Goal: Task Accomplishment & Management: Manage account settings

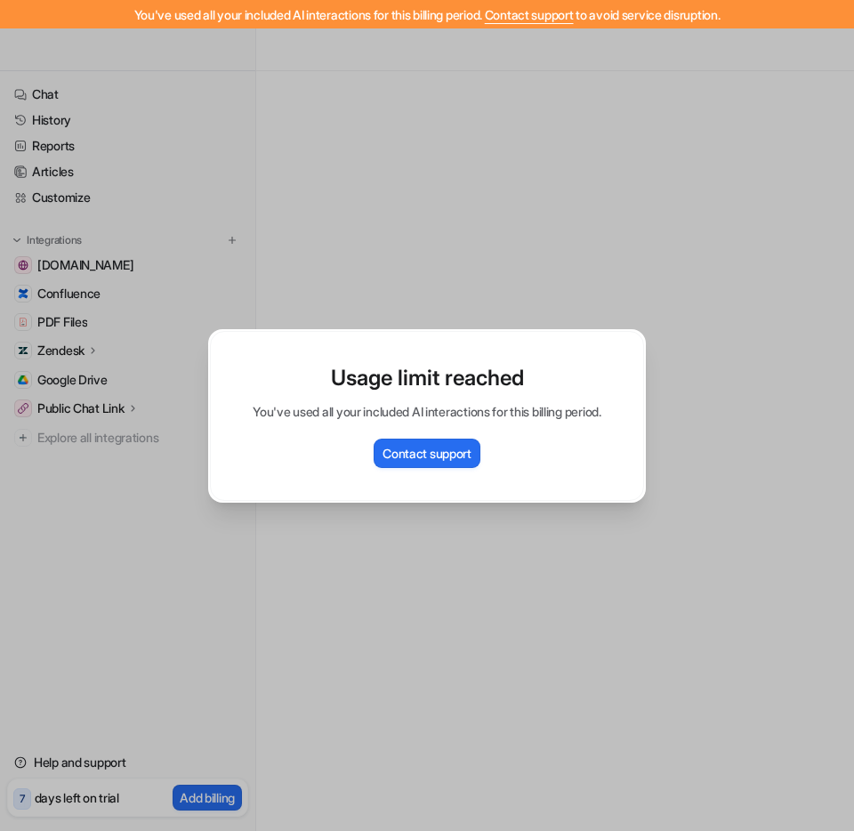
click at [492, 274] on div "Usage limit reached You've used all your included AI interactions for this bill…" at bounding box center [427, 415] width 466 height 831
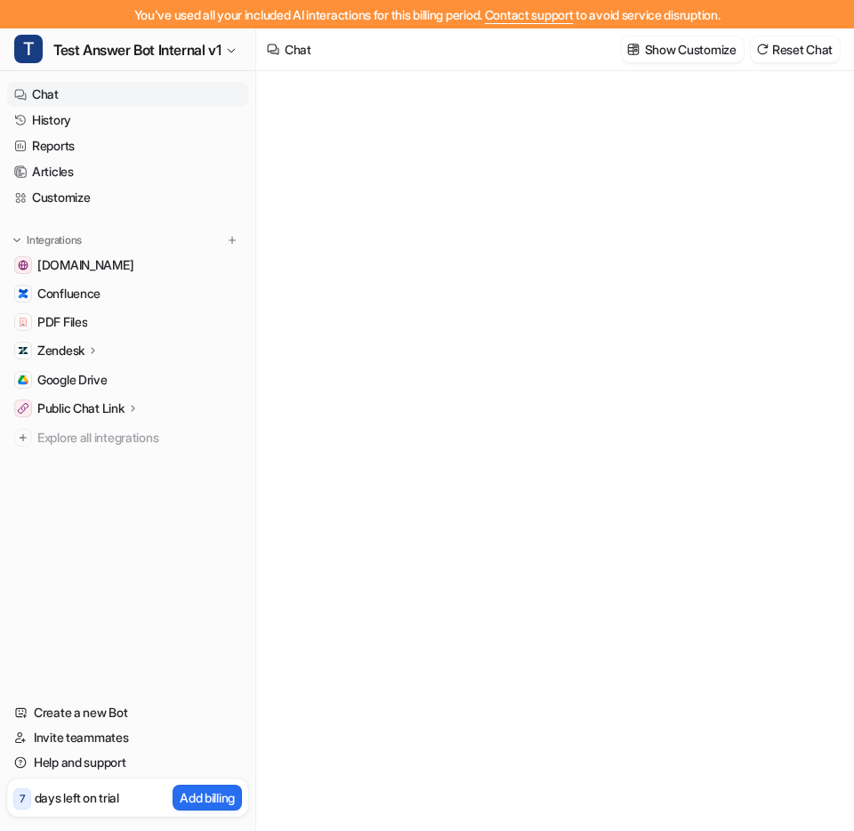
type textarea "**********"
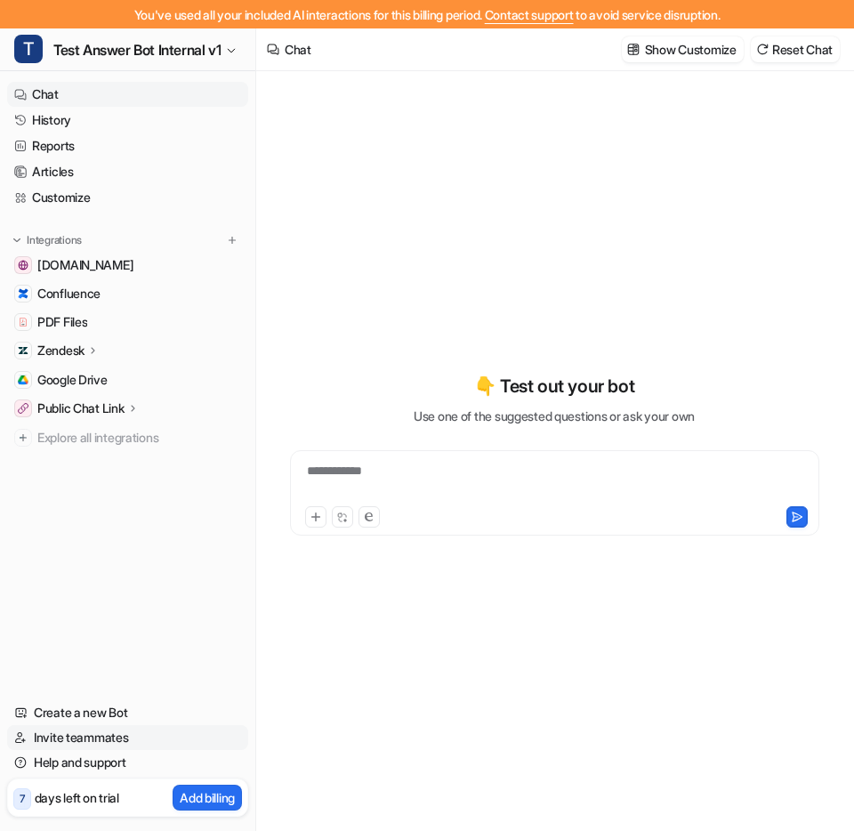
click at [154, 741] on link "Invite teammates" at bounding box center [127, 737] width 241 height 25
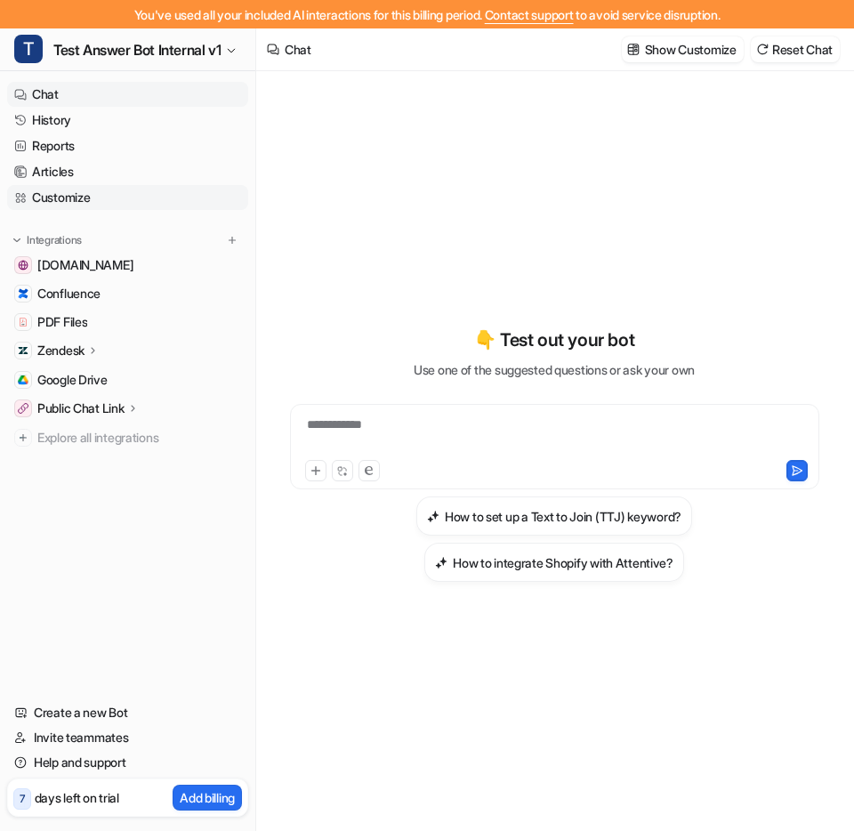
click at [127, 204] on link "Customize" at bounding box center [127, 197] width 241 height 25
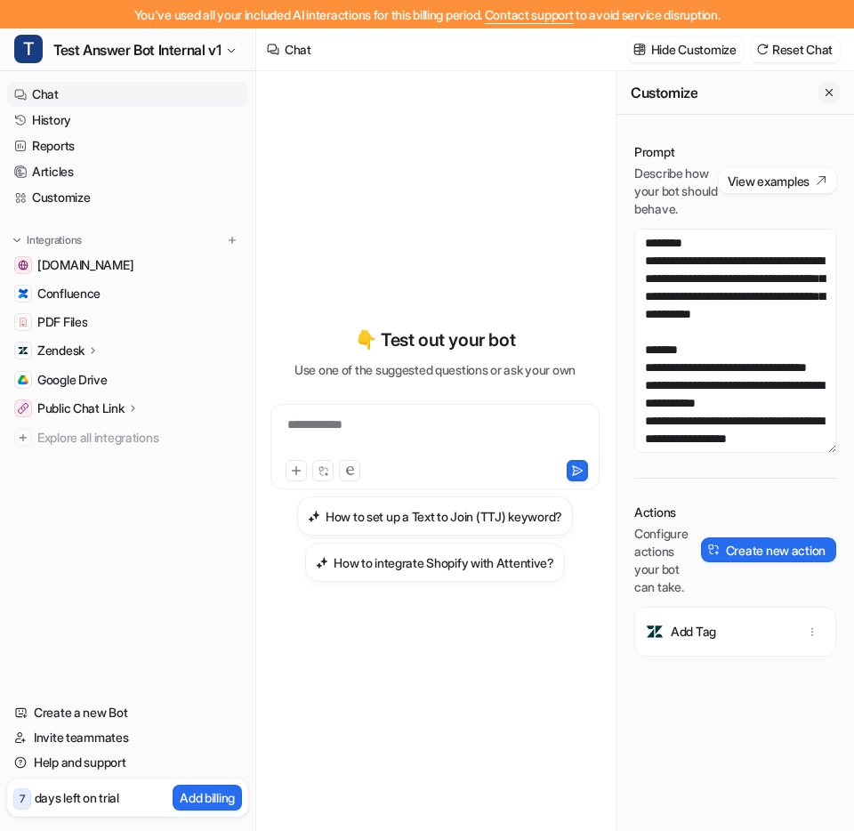
click at [835, 86] on icon "Close flyout" at bounding box center [829, 92] width 12 height 12
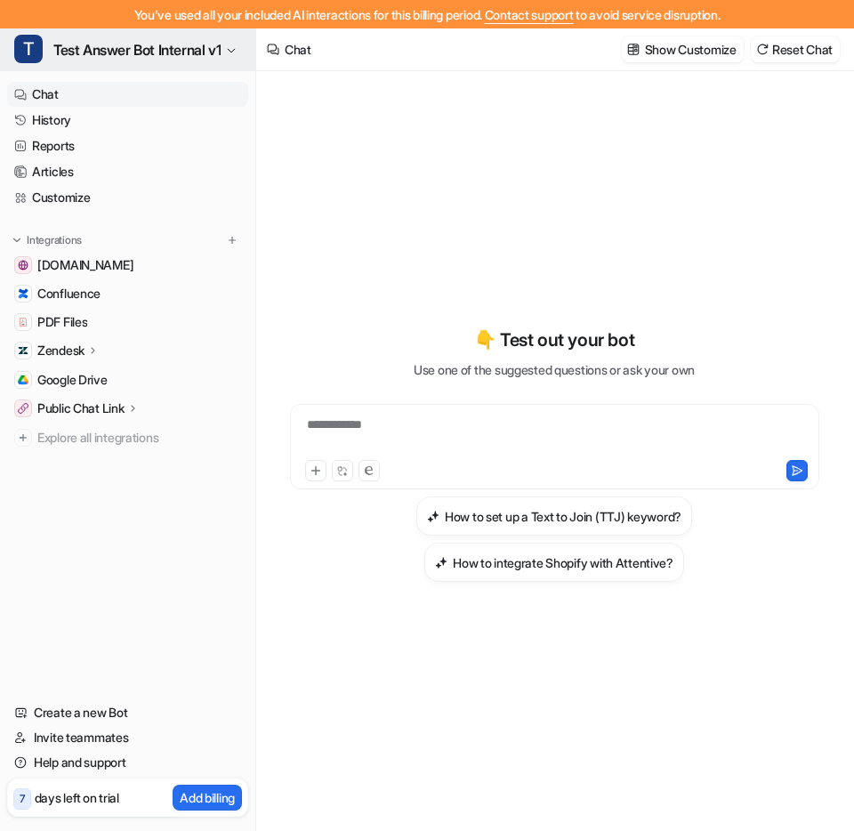
click at [226, 58] on button "T Test Answer Bot Internal v1" at bounding box center [127, 49] width 255 height 43
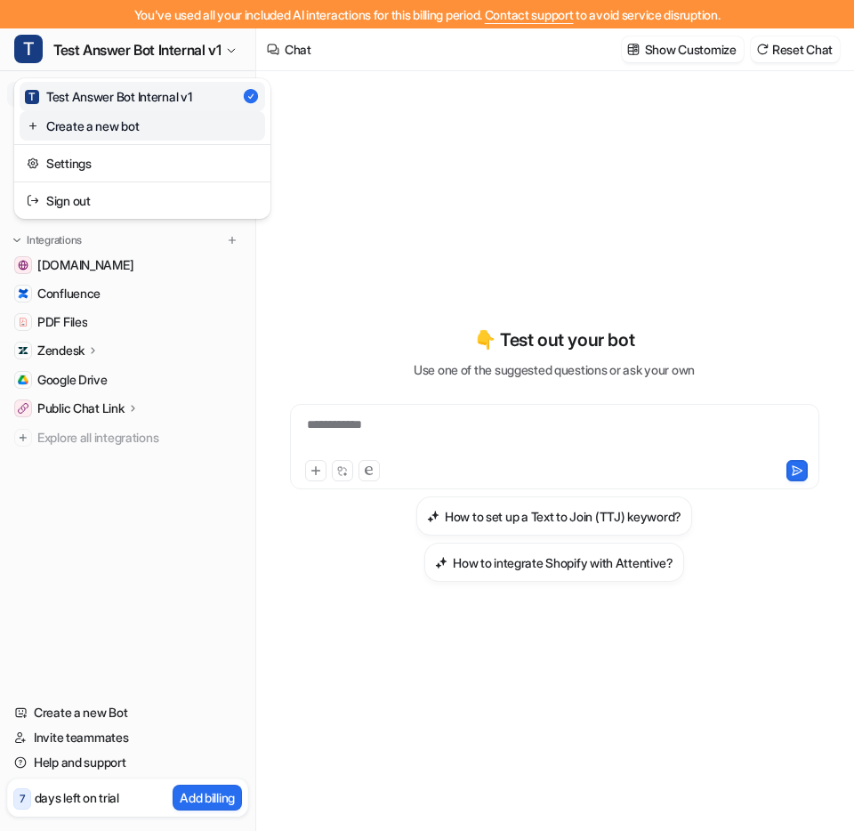
click at [190, 122] on link "Create a new bot" at bounding box center [143, 125] width 246 height 29
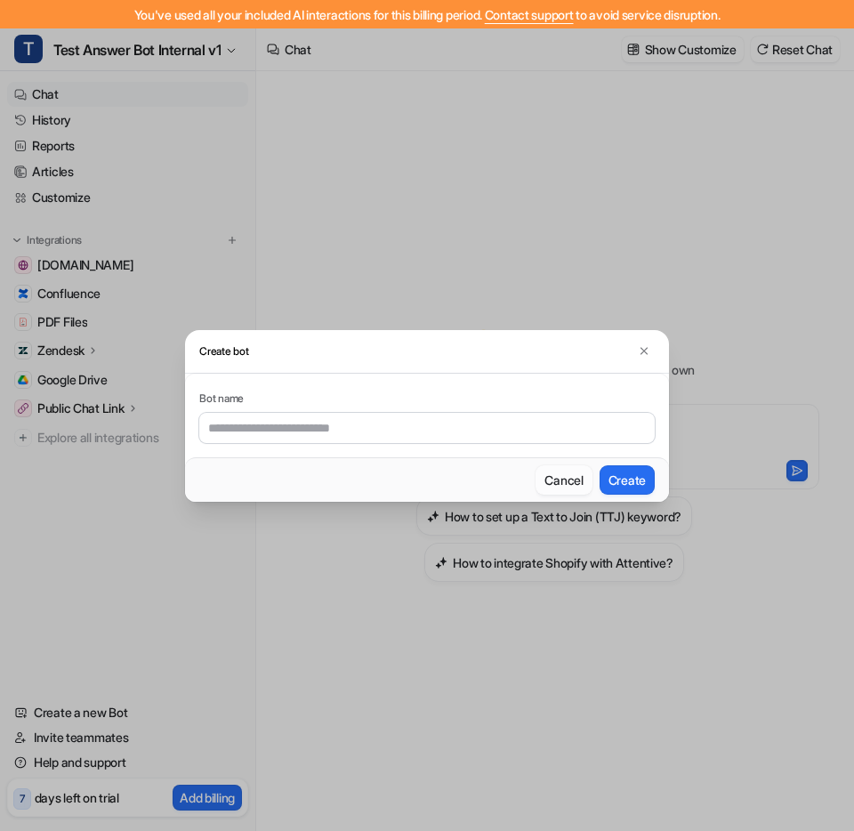
click at [564, 472] on button "Cancel" at bounding box center [564, 479] width 56 height 29
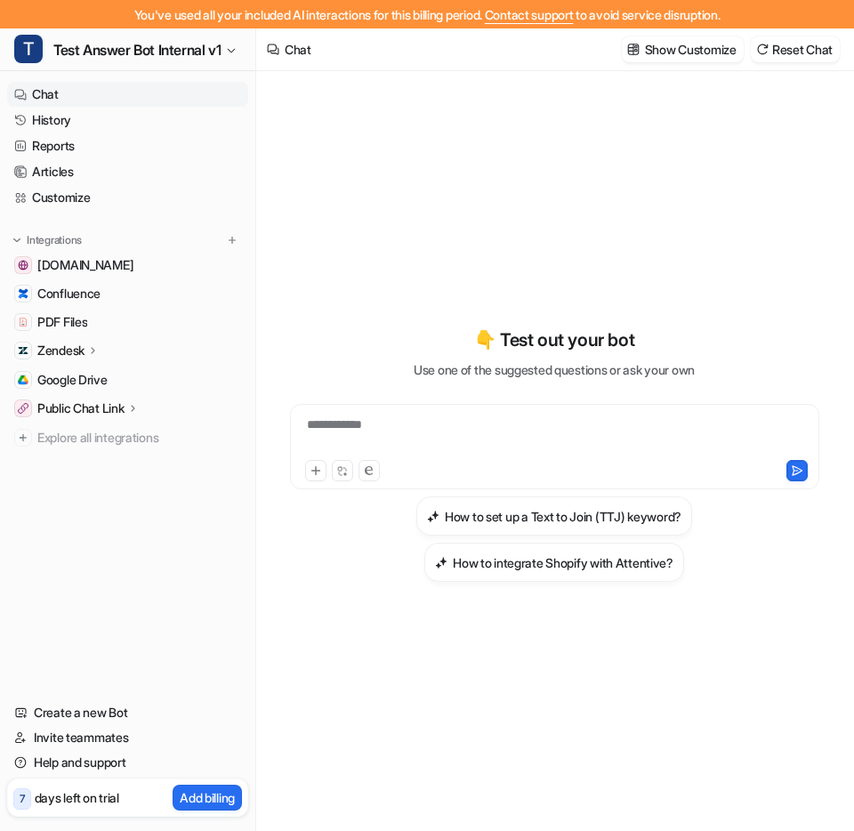
click at [527, 16] on span "Contact support" at bounding box center [529, 14] width 89 height 15
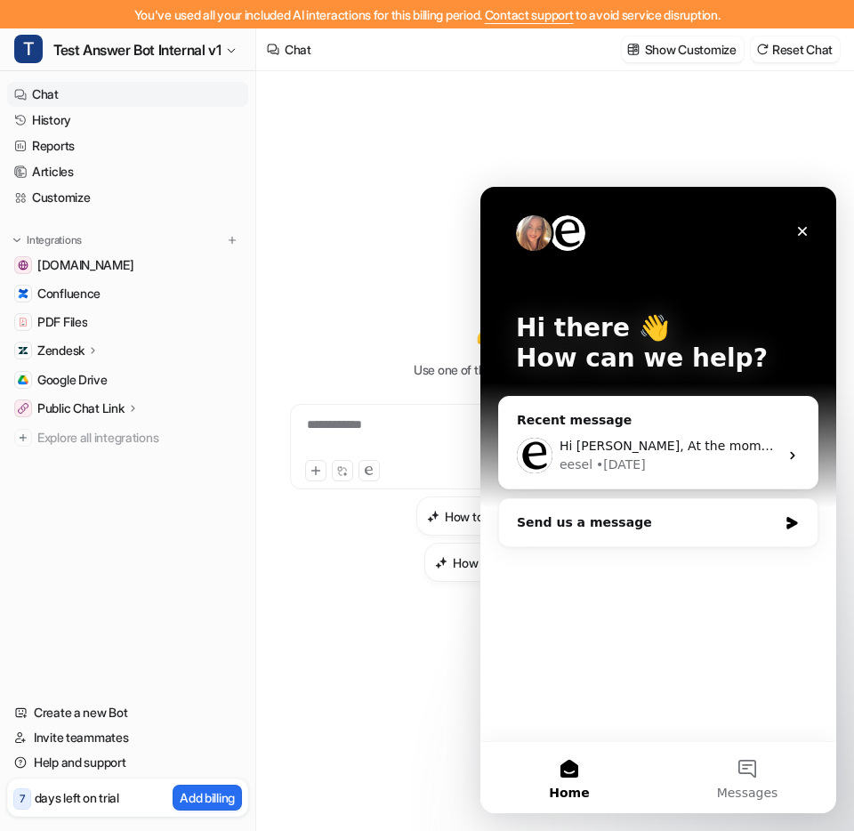
click at [148, 482] on nav "Chat History Reports Articles Customize Integrations www.attentive.com Confluen…" at bounding box center [127, 380] width 255 height 611
click at [803, 233] on icon "Close" at bounding box center [802, 231] width 14 height 14
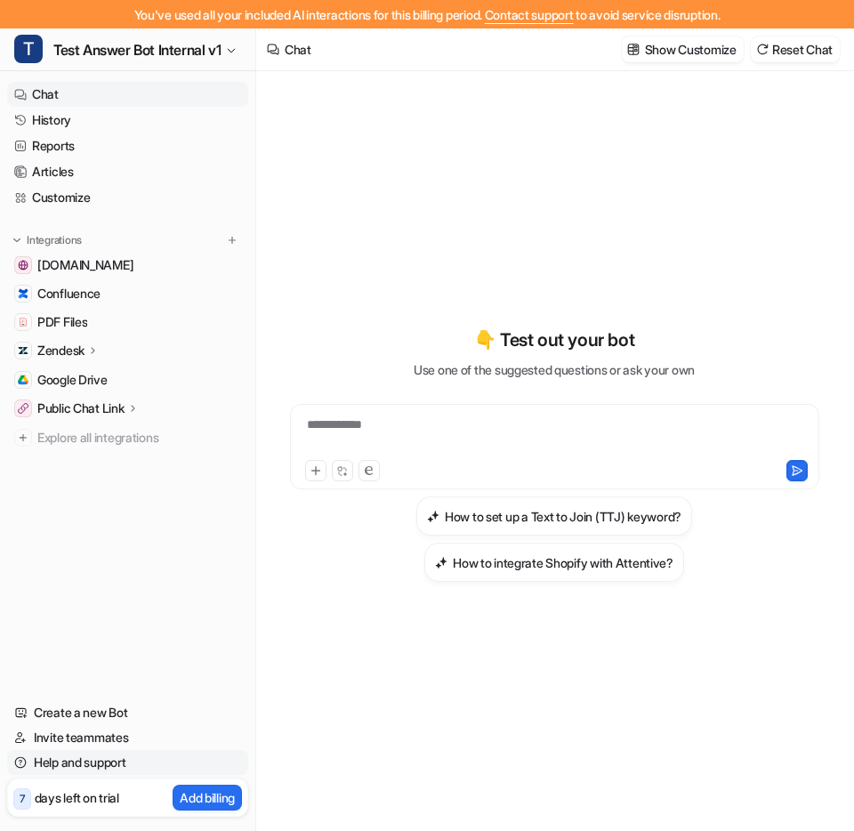
click at [43, 757] on link "Help and support" at bounding box center [127, 762] width 241 height 25
click at [53, 739] on link "Invite teammates" at bounding box center [127, 737] width 241 height 25
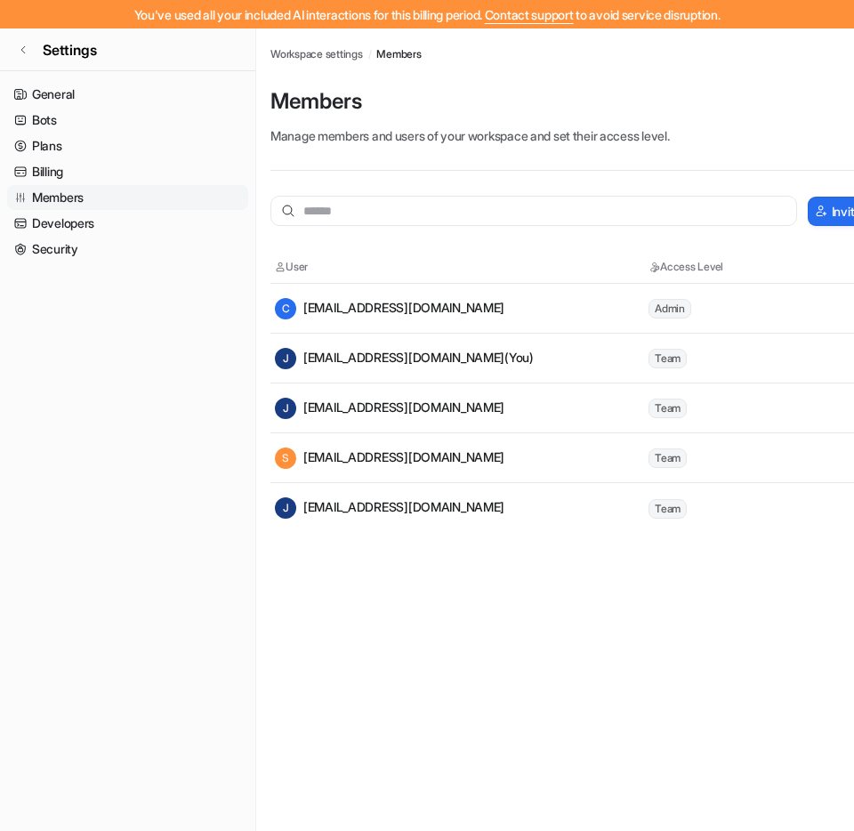
click at [57, 734] on nav "General Bots Plans Billing Members Developers Security" at bounding box center [127, 449] width 255 height 749
click at [94, 174] on link "Billing" at bounding box center [127, 171] width 241 height 25
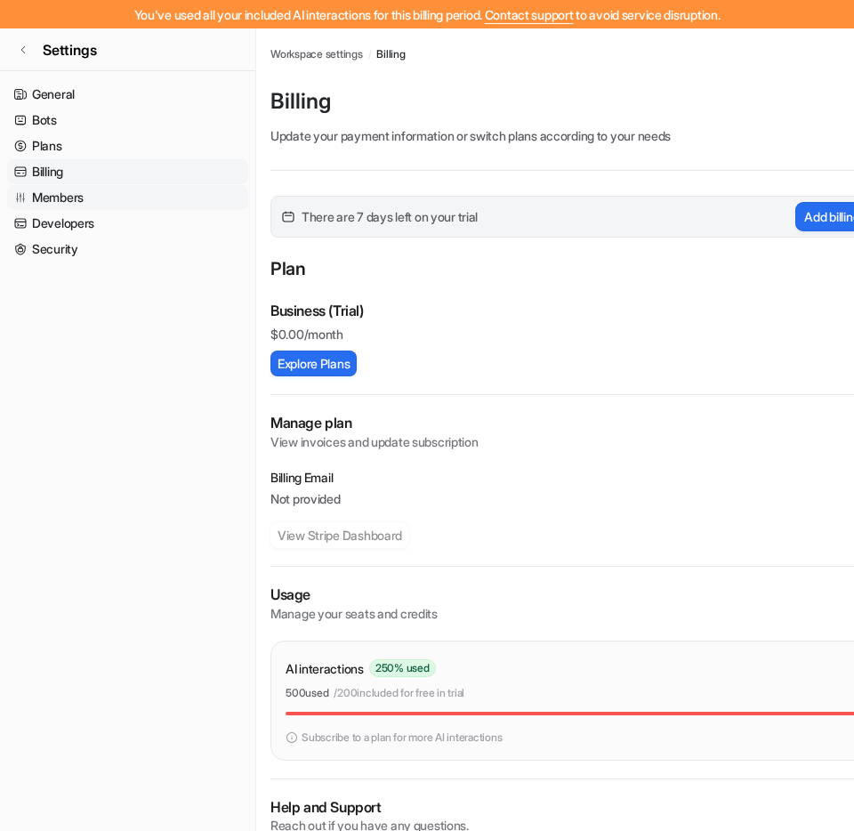
click at [148, 199] on link "Members" at bounding box center [127, 197] width 241 height 25
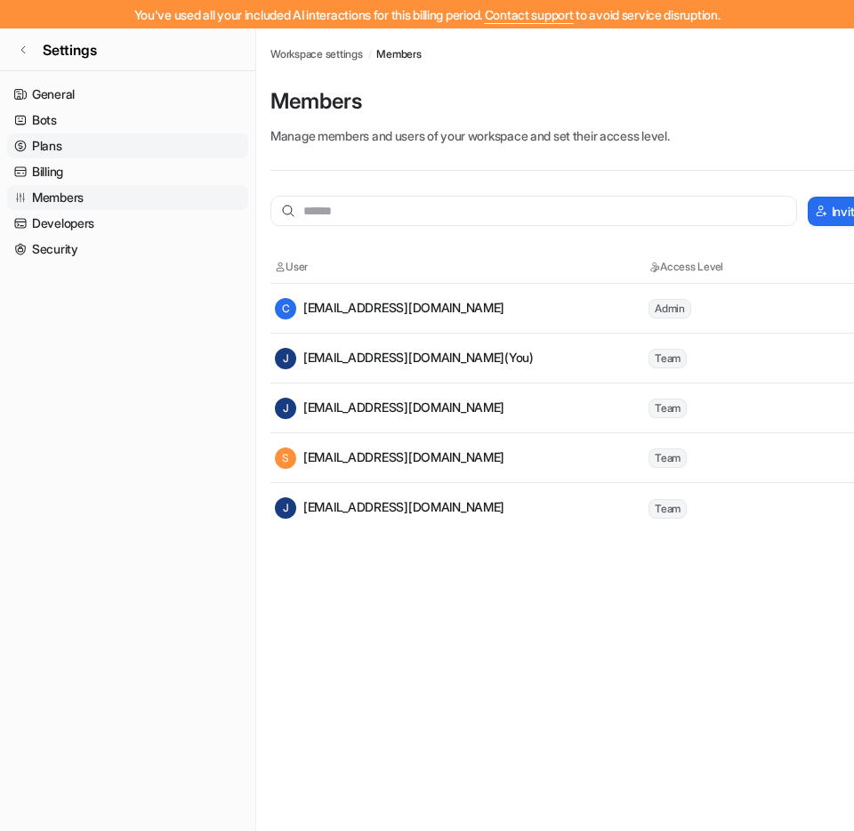
click at [138, 148] on link "Plans" at bounding box center [127, 145] width 241 height 25
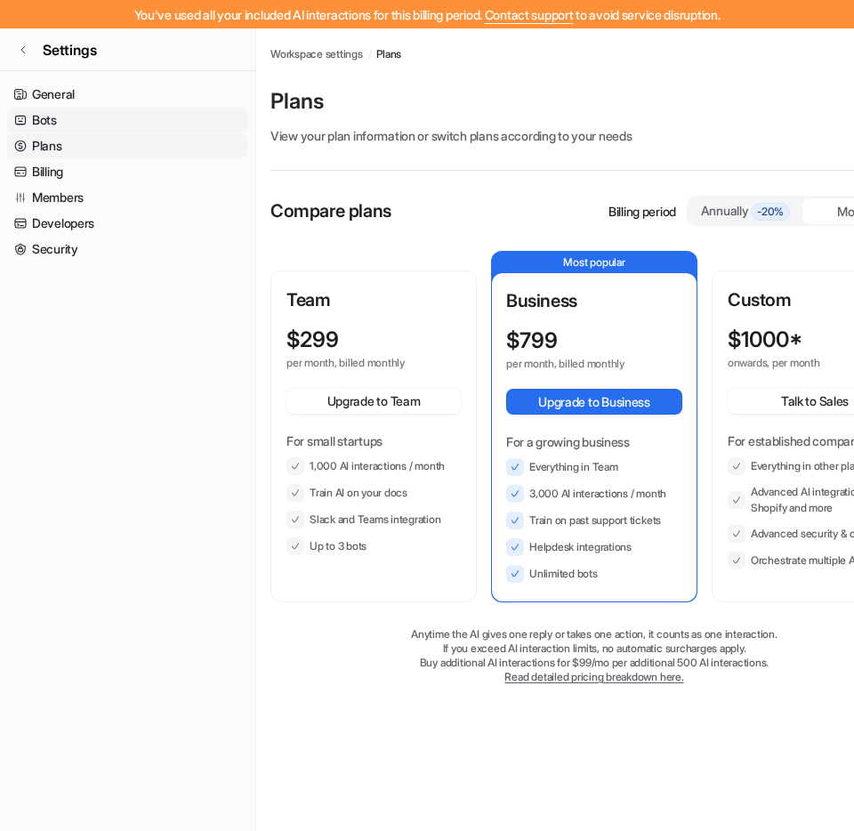
click at [141, 115] on link "Bots" at bounding box center [127, 120] width 241 height 25
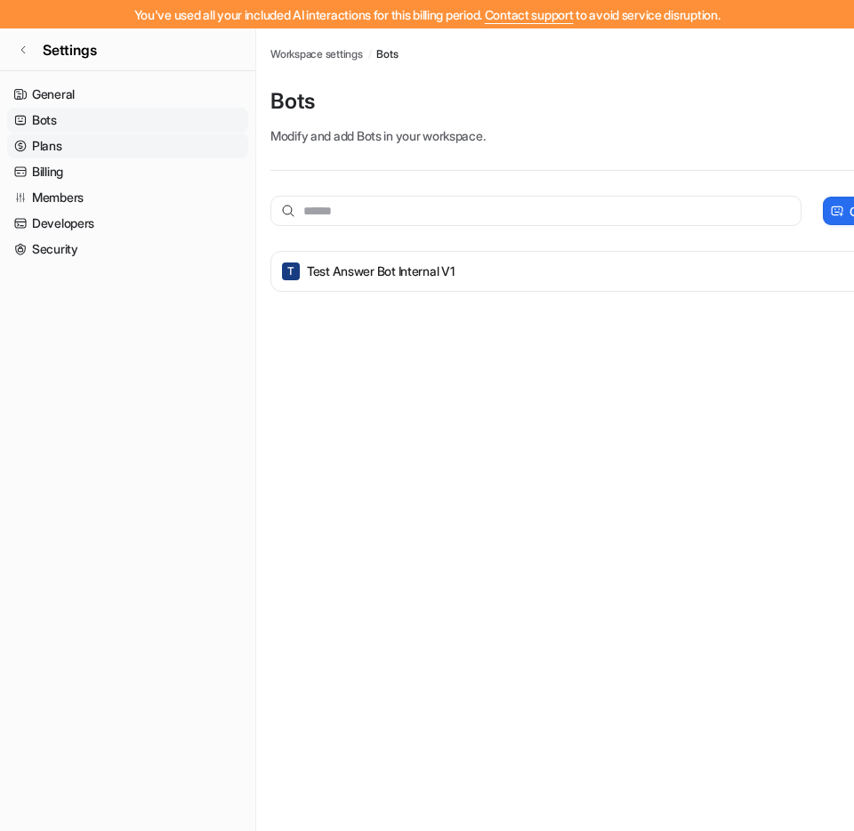
click at [141, 139] on link "Plans" at bounding box center [127, 145] width 241 height 25
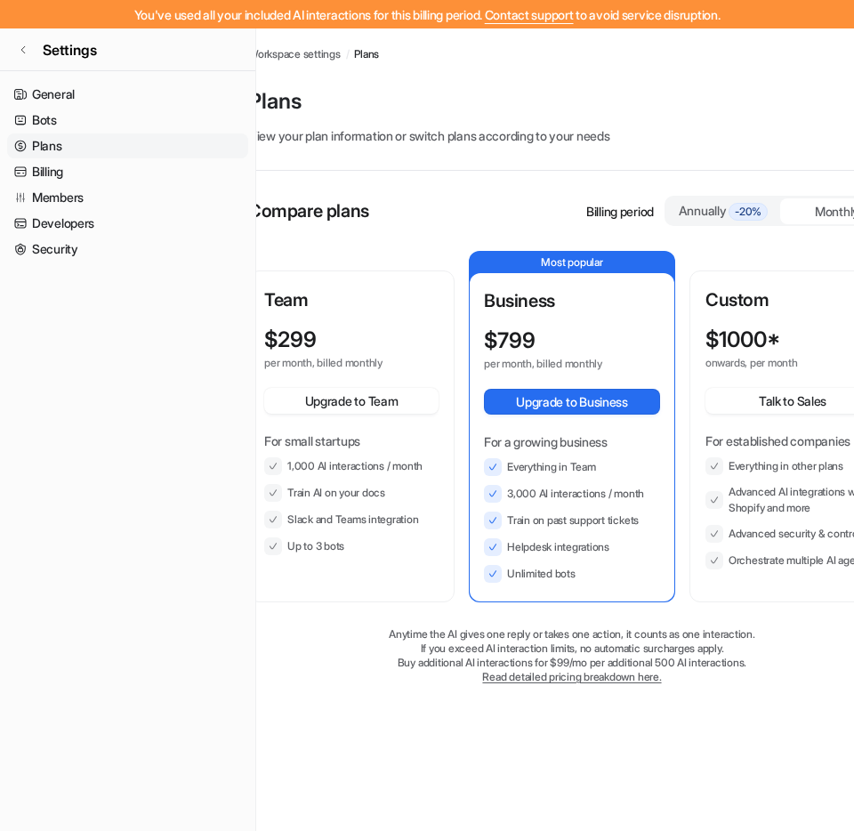
scroll to position [0, 64]
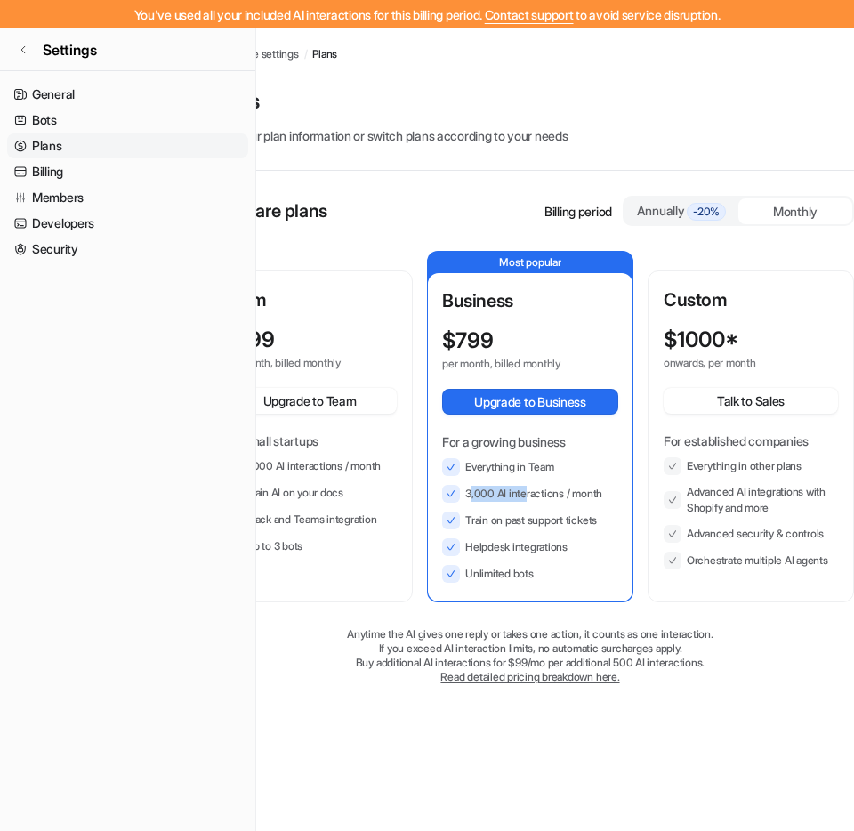
drag, startPoint x: 478, startPoint y: 491, endPoint x: 531, endPoint y: 490, distance: 53.4
click at [529, 490] on li "3,000 AI interactions / month" at bounding box center [530, 494] width 176 height 18
click at [532, 490] on li "3,000 AI interactions / month" at bounding box center [530, 494] width 176 height 18
drag, startPoint x: 617, startPoint y: 496, endPoint x: 494, endPoint y: 496, distance: 122.8
click at [494, 496] on li "3,000 AI interactions / month" at bounding box center [530, 494] width 176 height 18
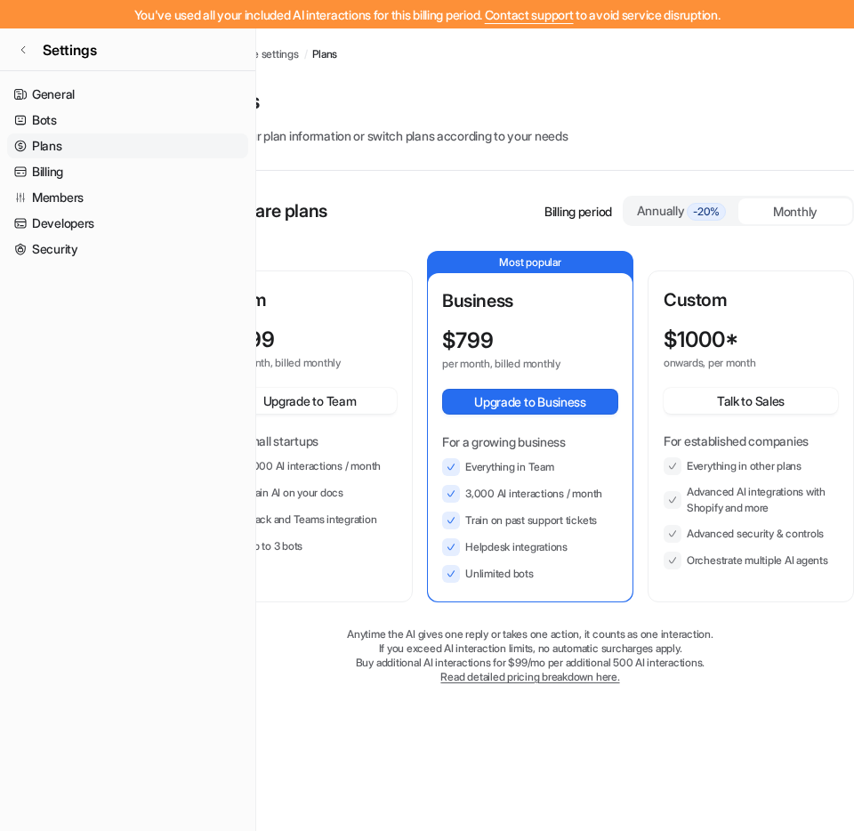
click at [496, 489] on li "3,000 AI interactions / month" at bounding box center [530, 494] width 176 height 18
click at [493, 491] on li "3,000 AI interactions / month" at bounding box center [530, 494] width 176 height 18
click at [510, 497] on li "3,000 AI interactions / month" at bounding box center [530, 494] width 176 height 18
click at [570, 491] on li "3,000 AI interactions / month" at bounding box center [530, 494] width 176 height 18
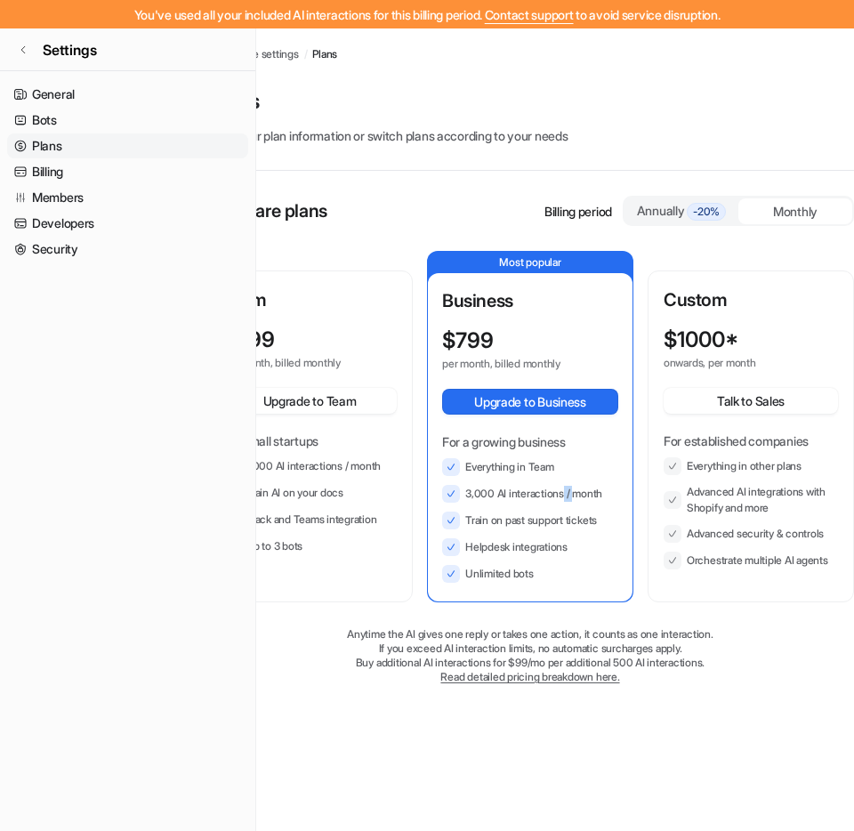
drag, startPoint x: 576, startPoint y: 491, endPoint x: 564, endPoint y: 490, distance: 11.6
click at [564, 490] on li "3,000 AI interactions / month" at bounding box center [530, 494] width 176 height 18
click at [592, 499] on li "3,000 AI interactions / month" at bounding box center [530, 494] width 176 height 18
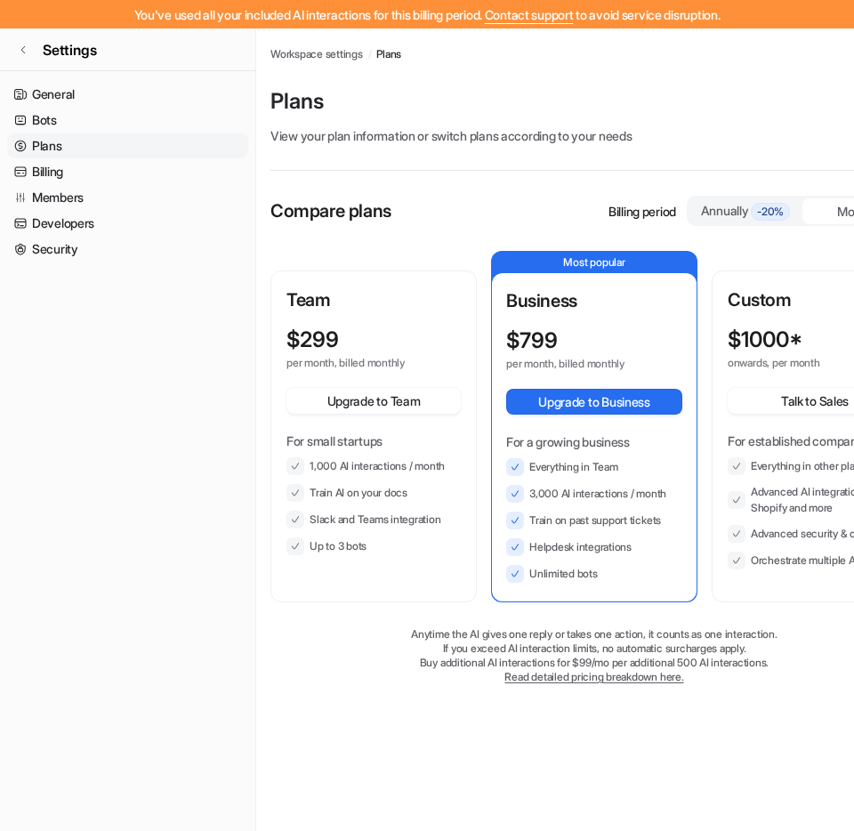
scroll to position [0, 78]
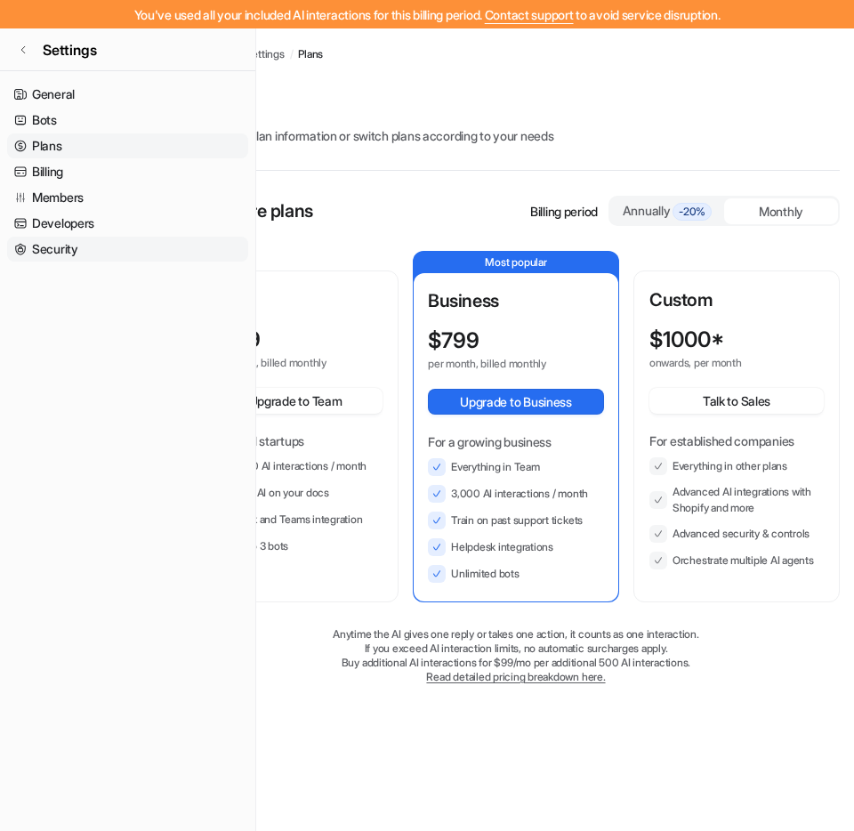
click at [117, 251] on link "Security" at bounding box center [127, 249] width 241 height 25
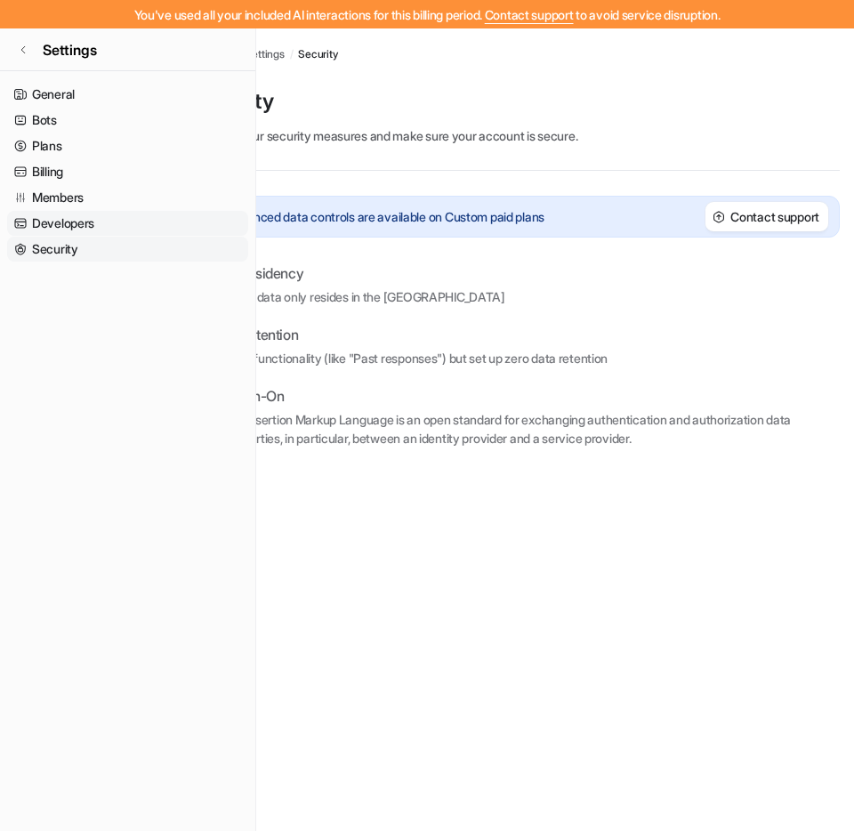
click at [128, 225] on link "Developers" at bounding box center [127, 223] width 241 height 25
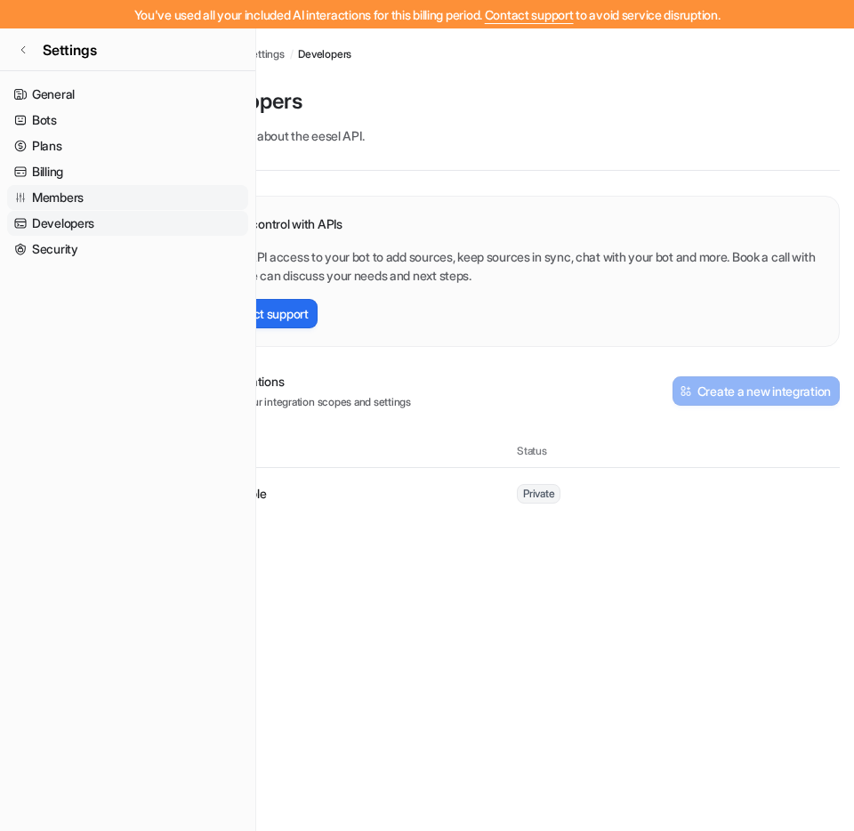
click at [128, 203] on link "Members" at bounding box center [127, 197] width 241 height 25
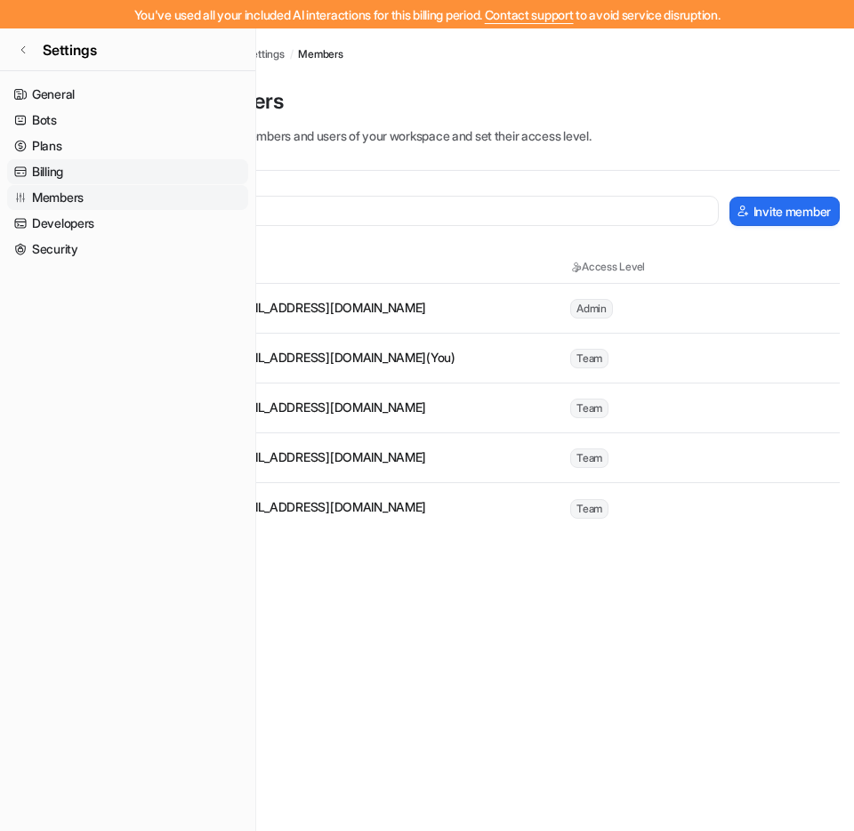
click at [130, 174] on link "Billing" at bounding box center [127, 171] width 241 height 25
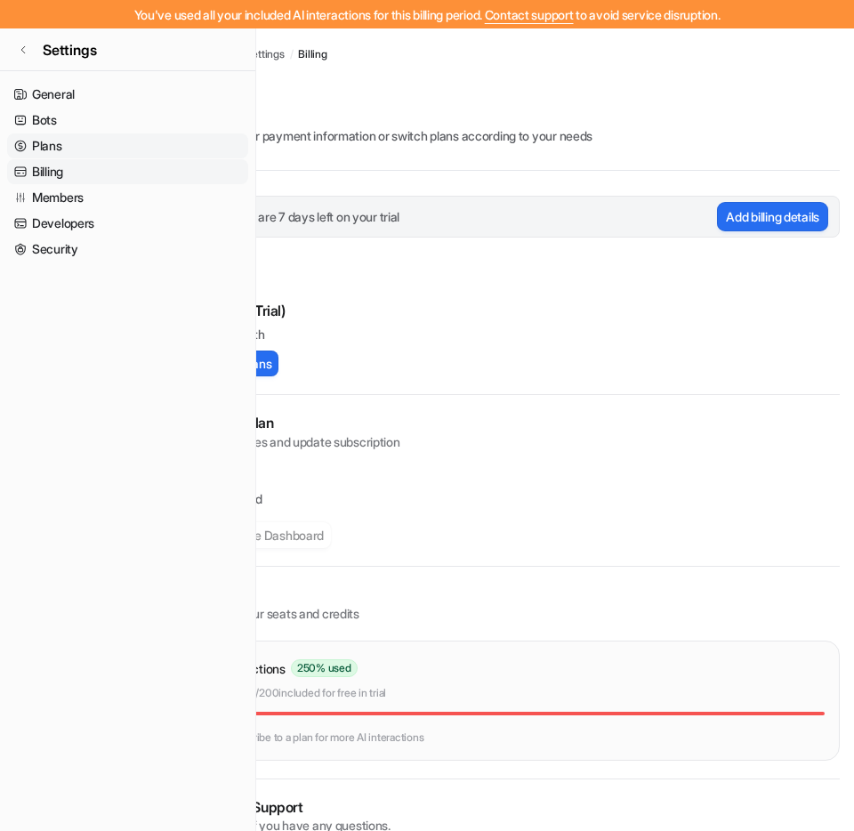
click at [136, 141] on link "Plans" at bounding box center [127, 145] width 241 height 25
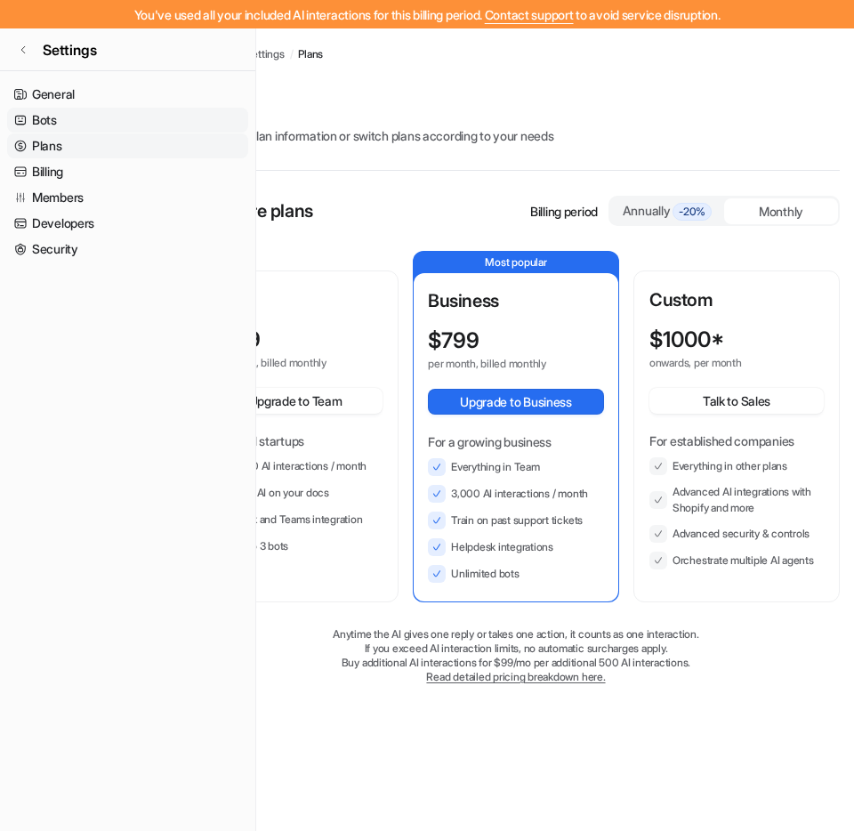
click at [141, 123] on link "Bots" at bounding box center [127, 120] width 241 height 25
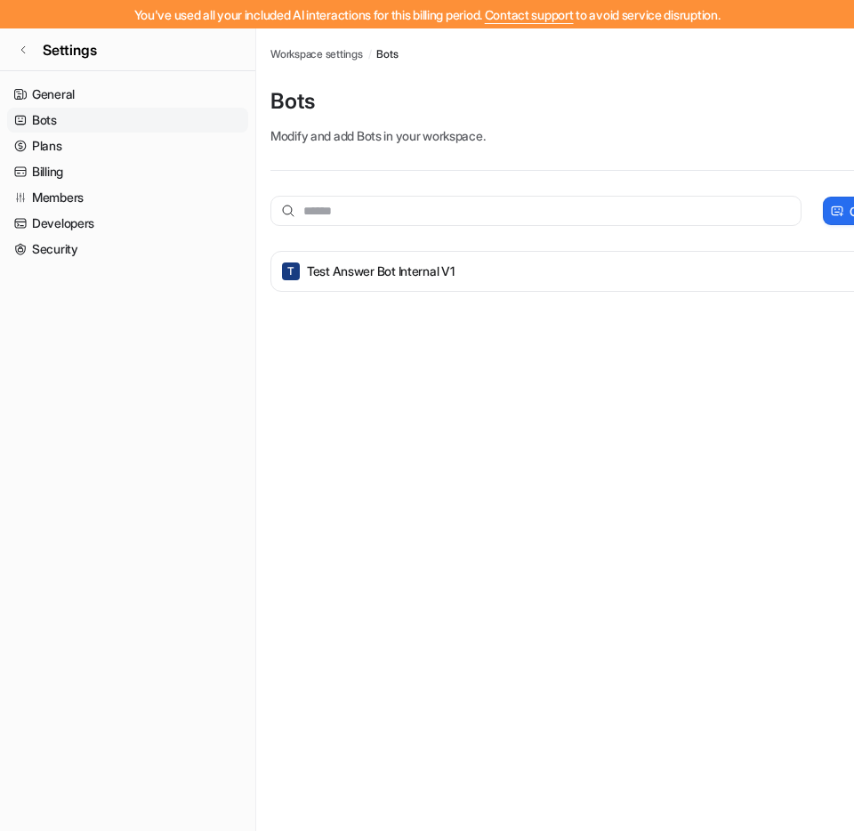
click at [126, 77] on nav "General Bots Plans Billing Members Developers Security" at bounding box center [127, 449] width 255 height 749
click at [117, 85] on link "General" at bounding box center [127, 94] width 241 height 25
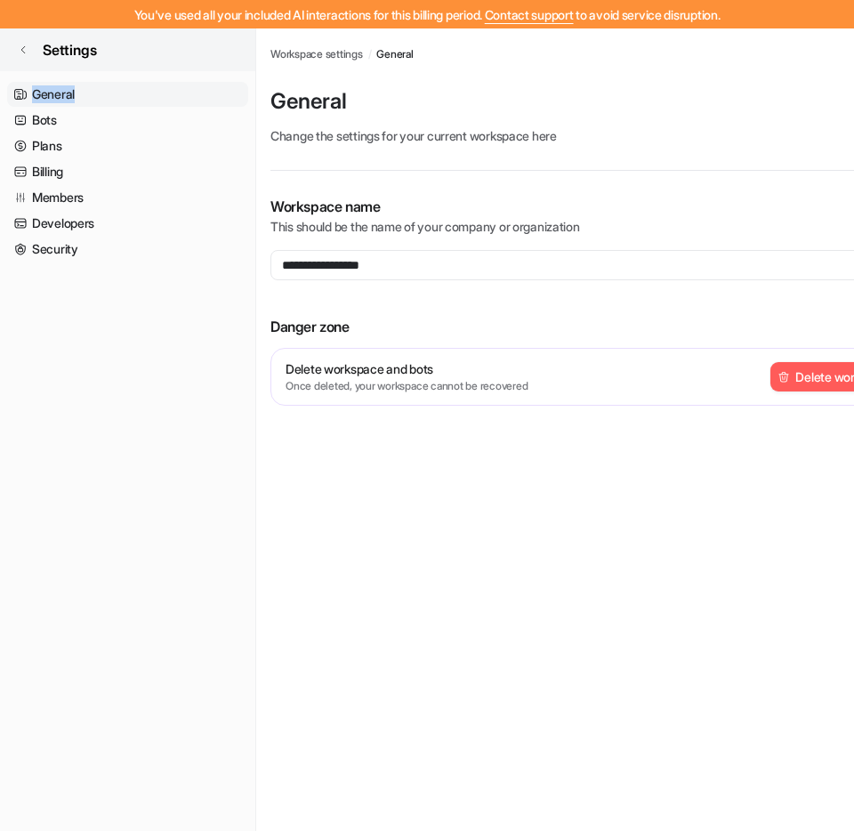
click at [38, 53] on link "Settings" at bounding box center [127, 49] width 255 height 43
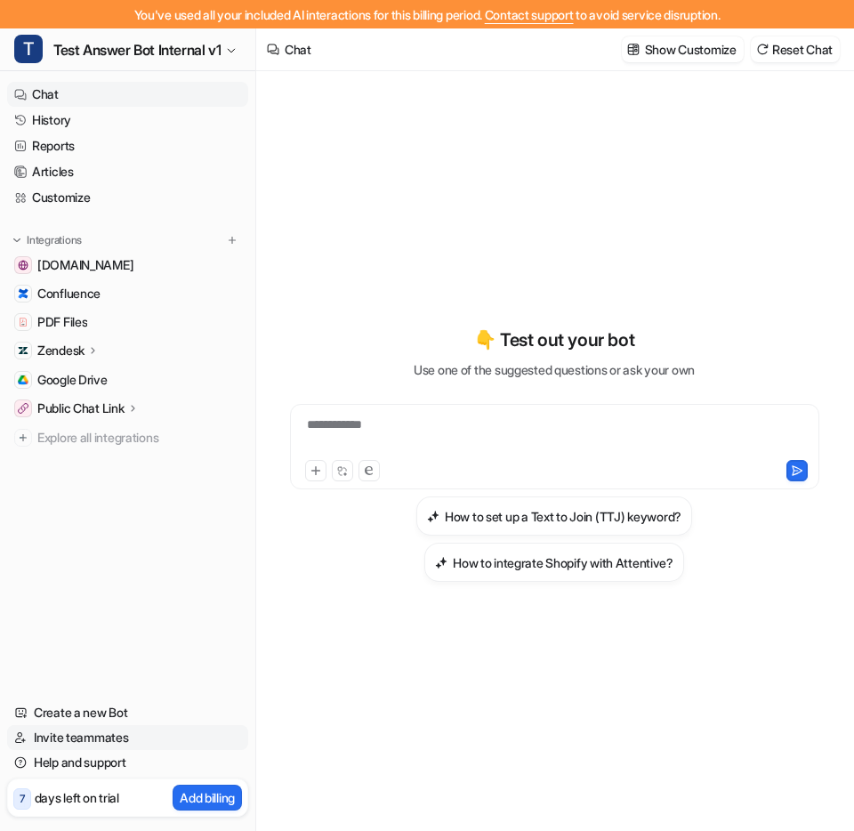
click at [173, 737] on link "Invite teammates" at bounding box center [127, 737] width 241 height 25
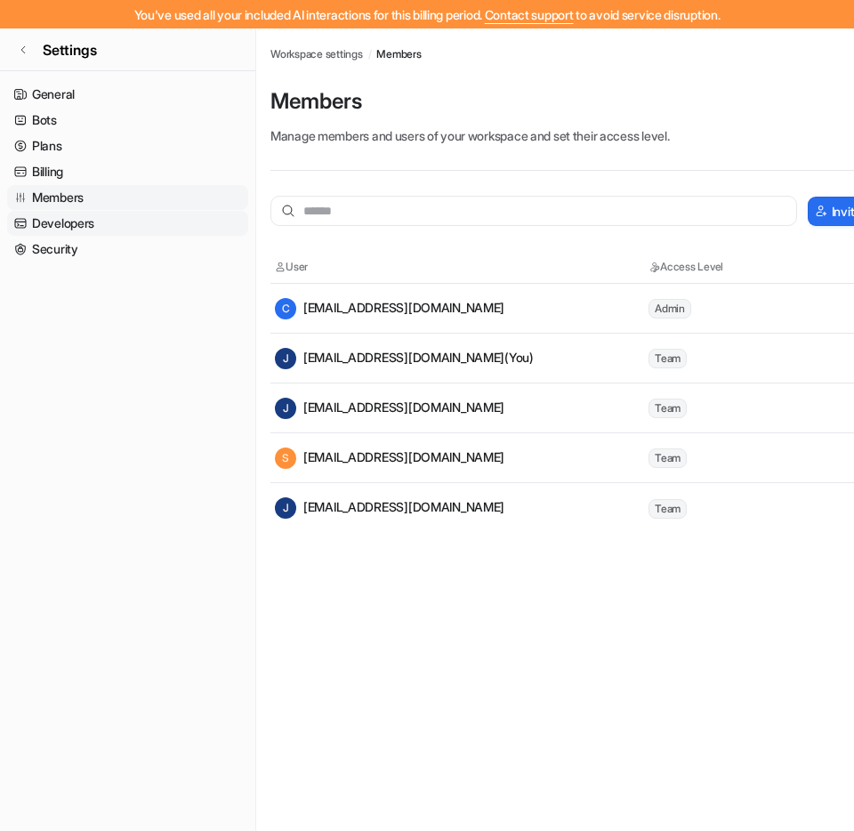
click at [153, 226] on link "Developers" at bounding box center [127, 223] width 241 height 25
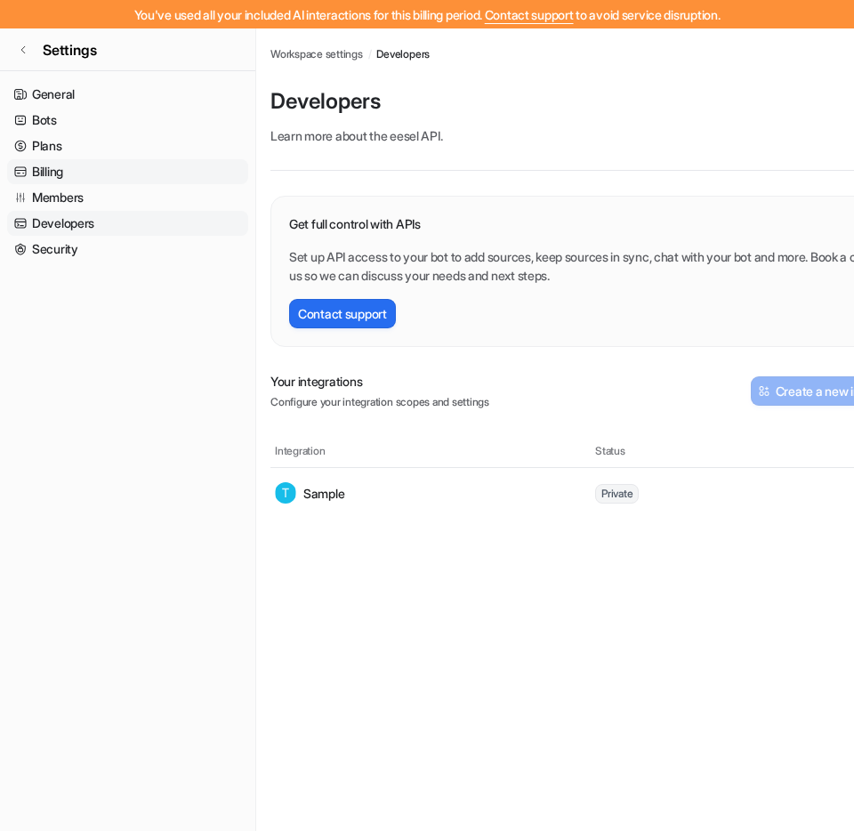
click at [138, 175] on link "Billing" at bounding box center [127, 171] width 241 height 25
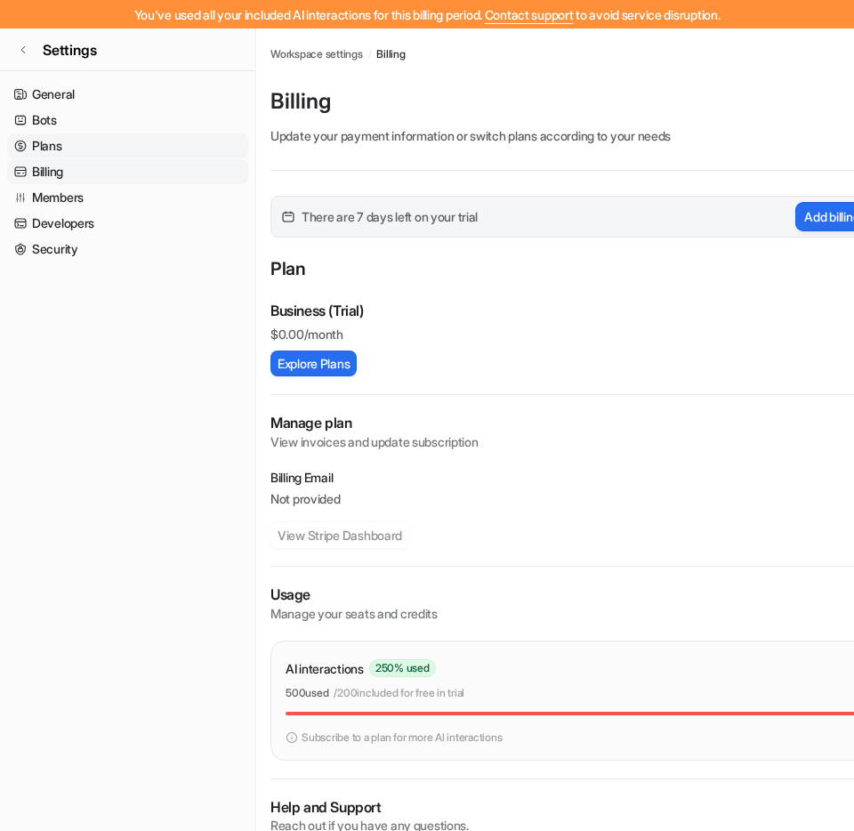
click at [133, 154] on link "Plans" at bounding box center [127, 145] width 241 height 25
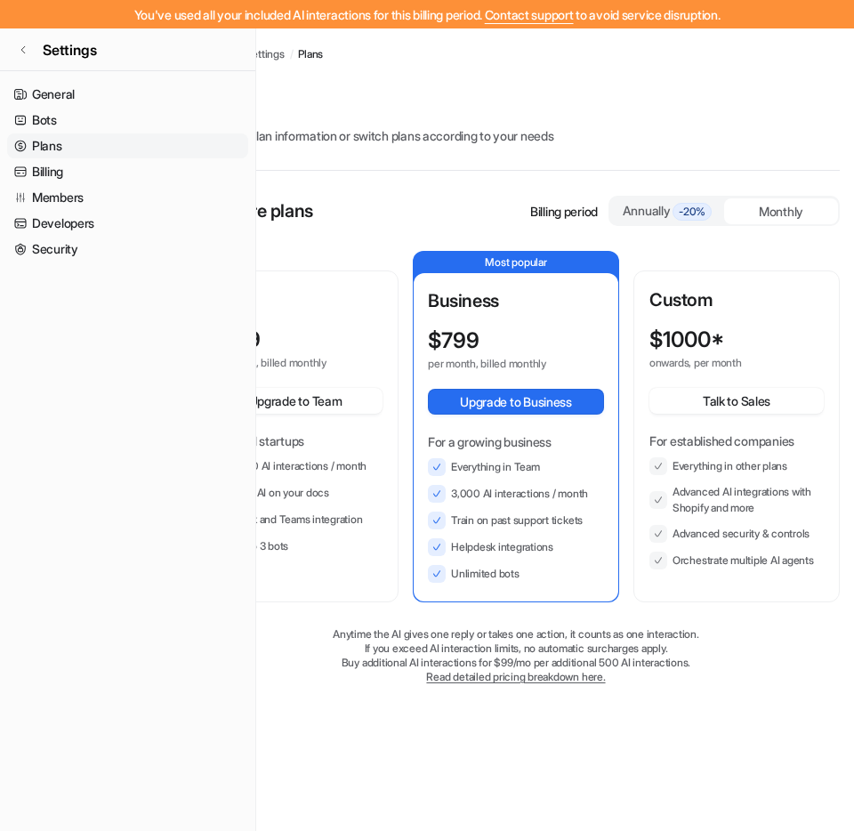
scroll to position [0, 77]
click at [704, 212] on span "-20%" at bounding box center [693, 212] width 39 height 18
click at [749, 211] on div "Monthly" at bounding box center [782, 211] width 114 height 26
click at [706, 213] on span "-20%" at bounding box center [693, 212] width 39 height 18
click at [757, 214] on div "Monthly" at bounding box center [782, 211] width 114 height 26
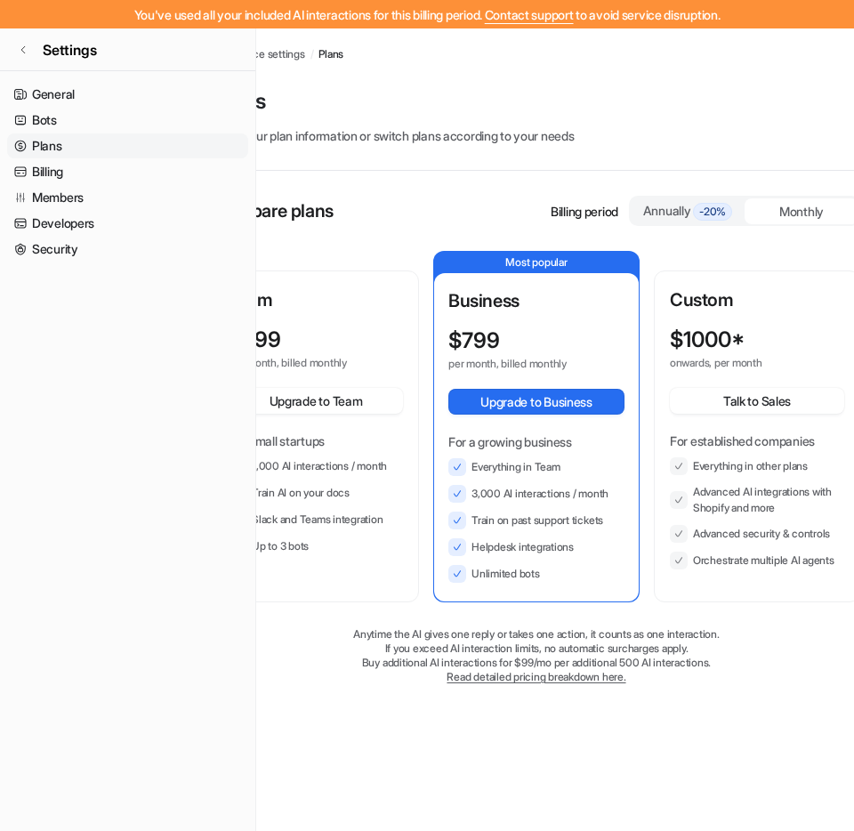
scroll to position [0, 38]
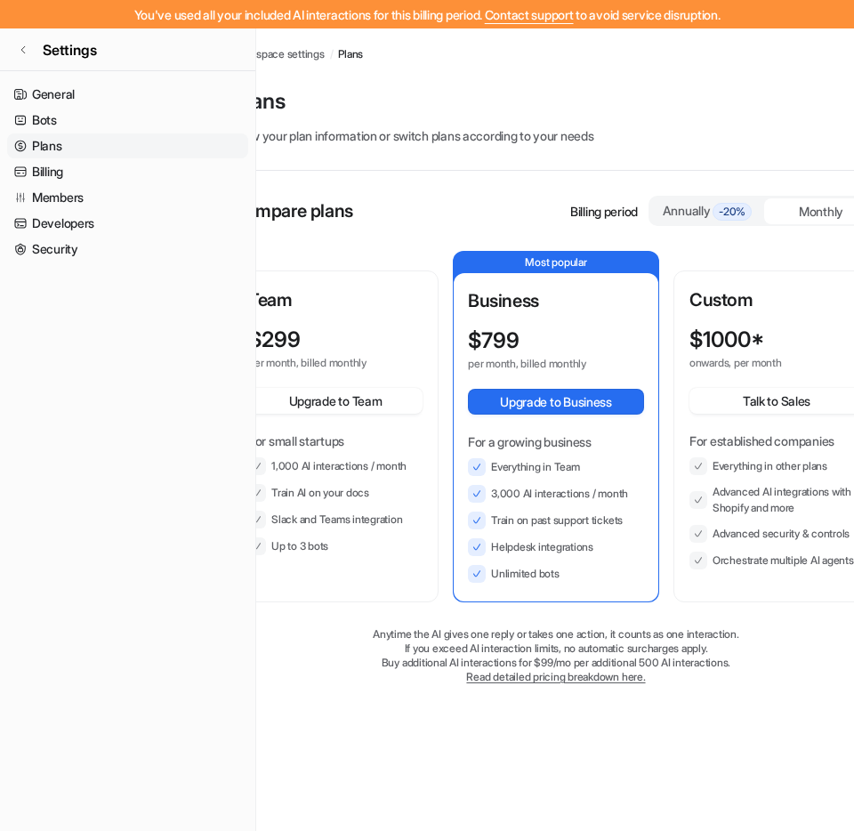
click at [684, 598] on div "Custom $ 1000* onwards, per month Talk to Sales For established companies Every…" at bounding box center [776, 436] width 203 height 328
click at [606, 677] on link "Read detailed pricing breakdown here." at bounding box center [555, 676] width 179 height 13
click at [113, 194] on link "Members" at bounding box center [127, 197] width 241 height 25
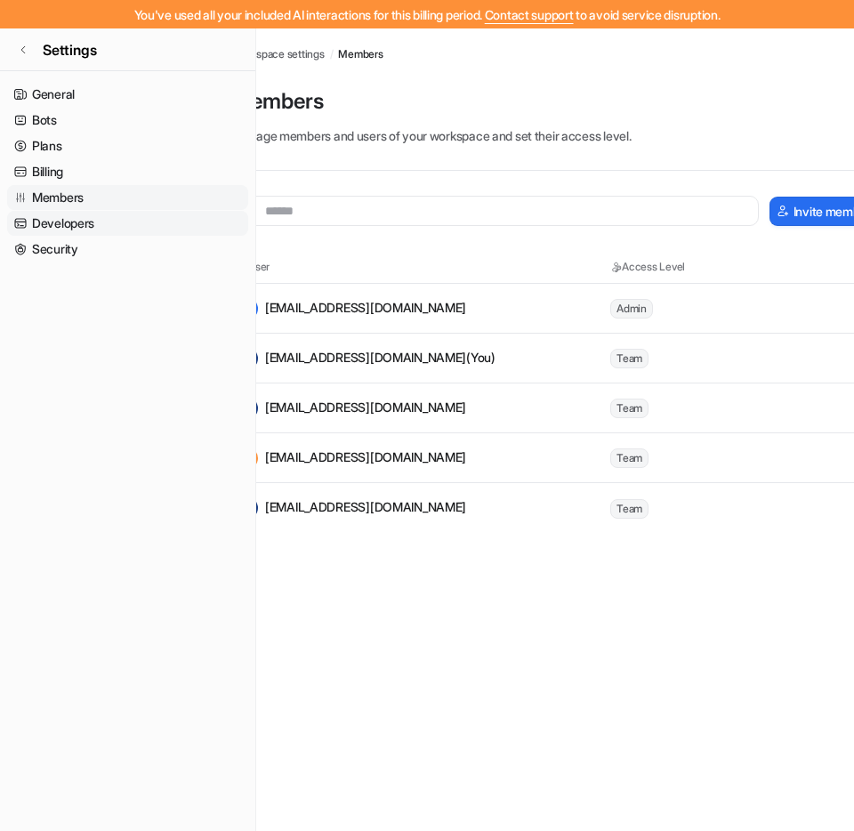
click at [109, 224] on link "Developers" at bounding box center [127, 223] width 241 height 25
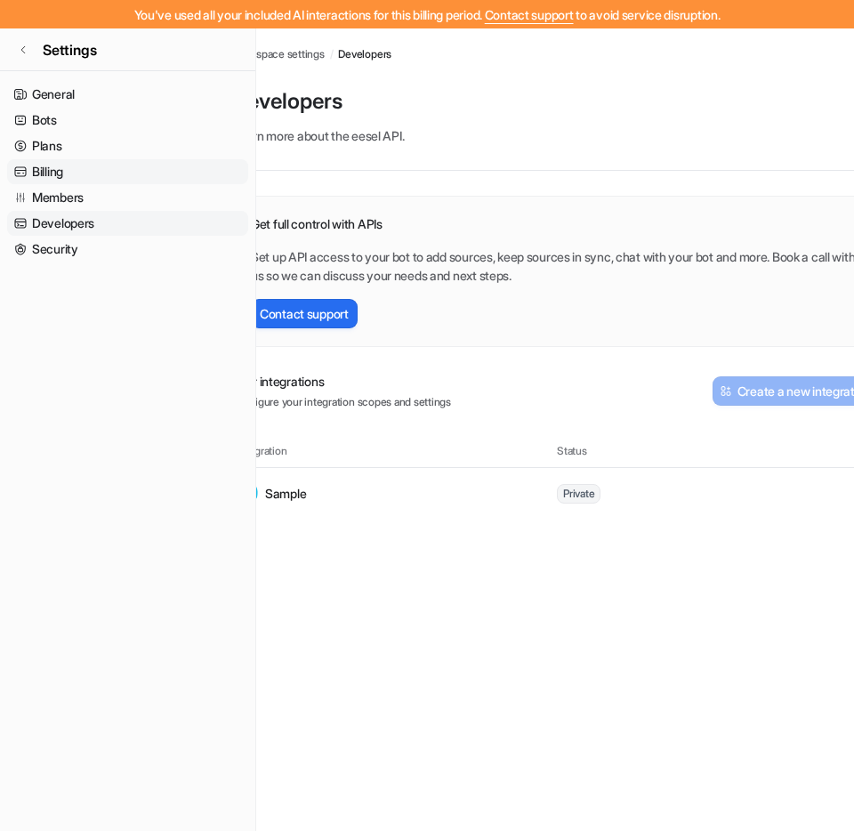
click at [96, 174] on link "Billing" at bounding box center [127, 171] width 241 height 25
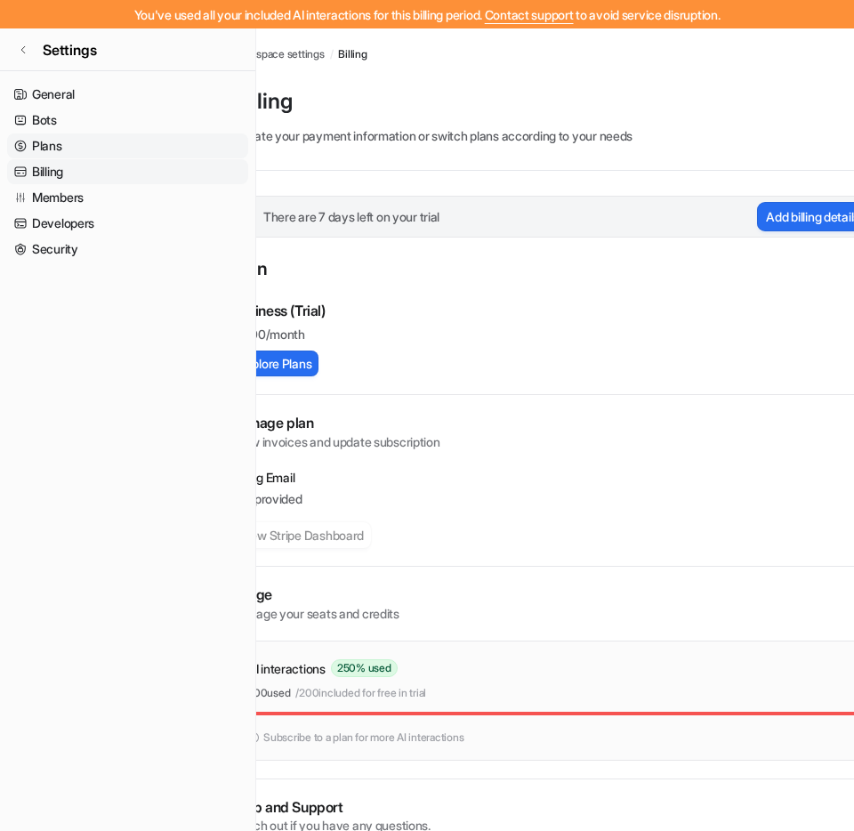
click at [95, 149] on link "Plans" at bounding box center [127, 145] width 241 height 25
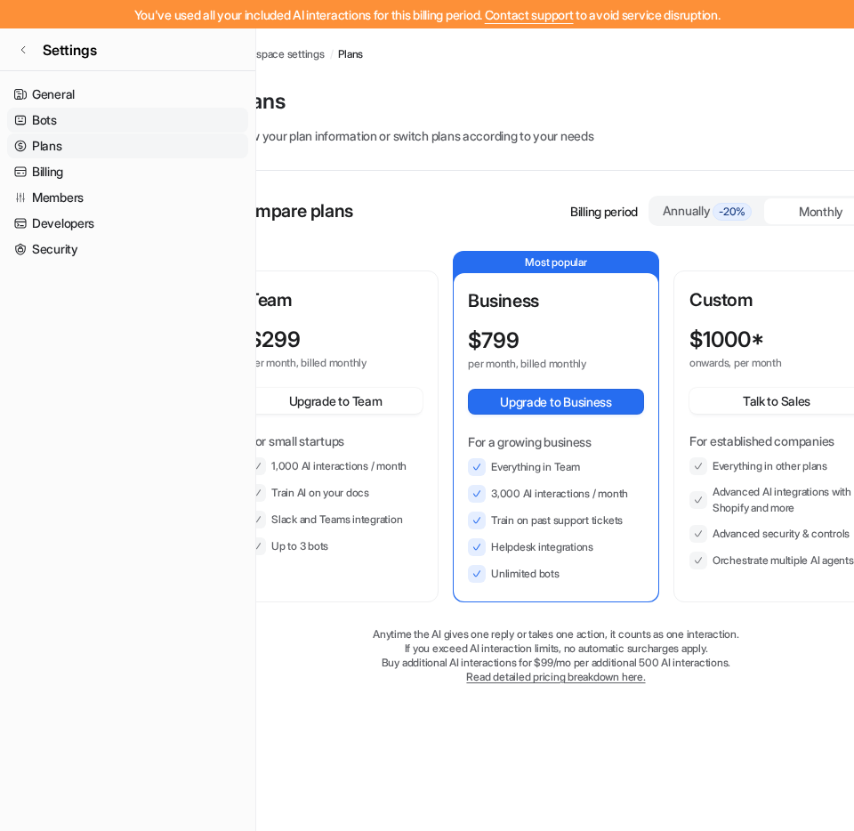
click at [87, 117] on link "Bots" at bounding box center [127, 120] width 241 height 25
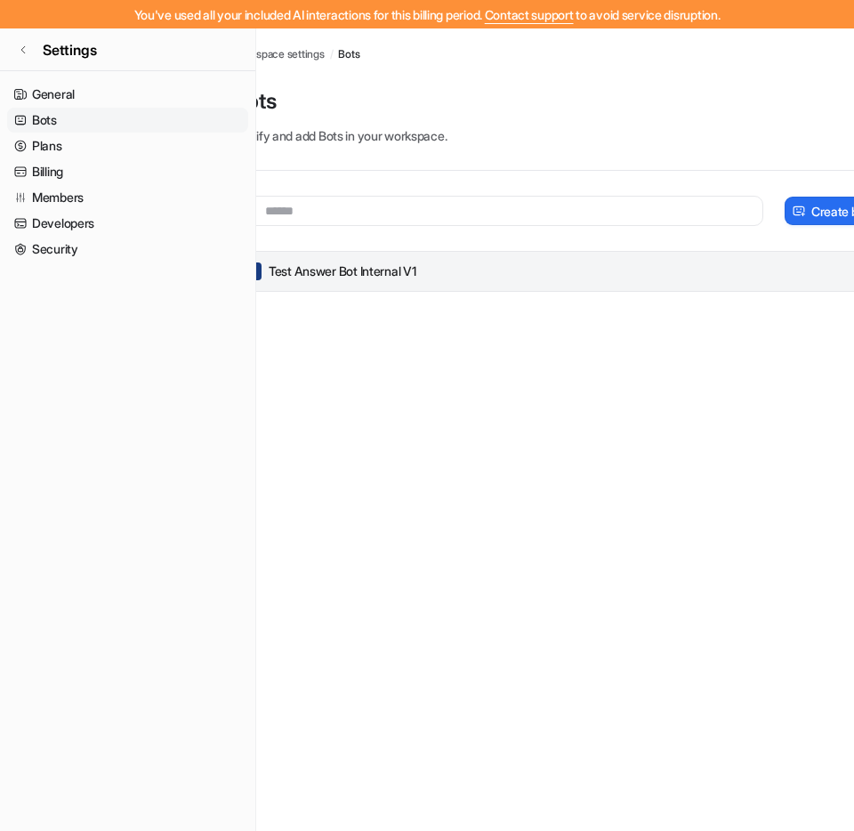
click at [353, 254] on div "T Test Answer Bot Internal v1" at bounding box center [556, 271] width 648 height 41
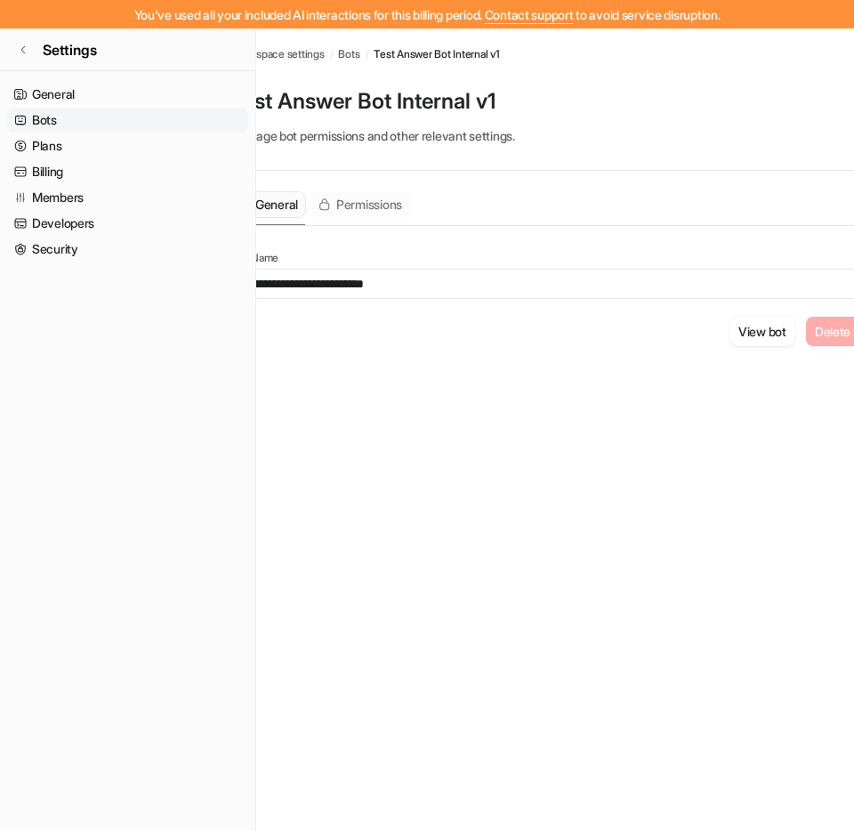
click at [362, 208] on span "Permissions" at bounding box center [369, 205] width 66 height 18
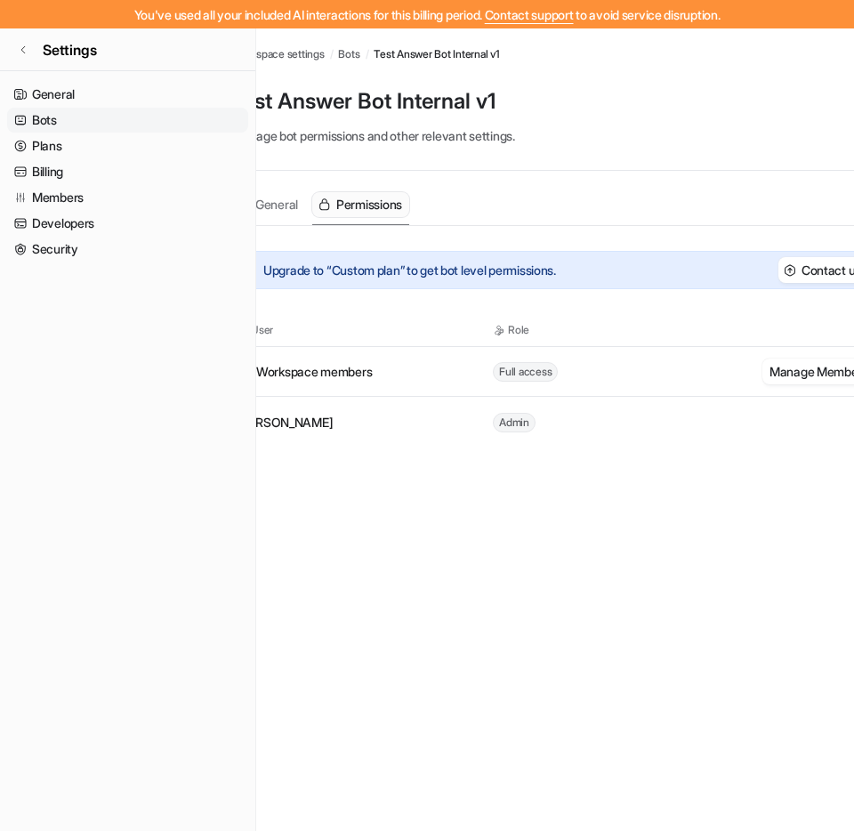
click at [311, 207] on nav "General Permissions" at bounding box center [320, 205] width 177 height 40
click at [304, 207] on button "General" at bounding box center [268, 204] width 73 height 25
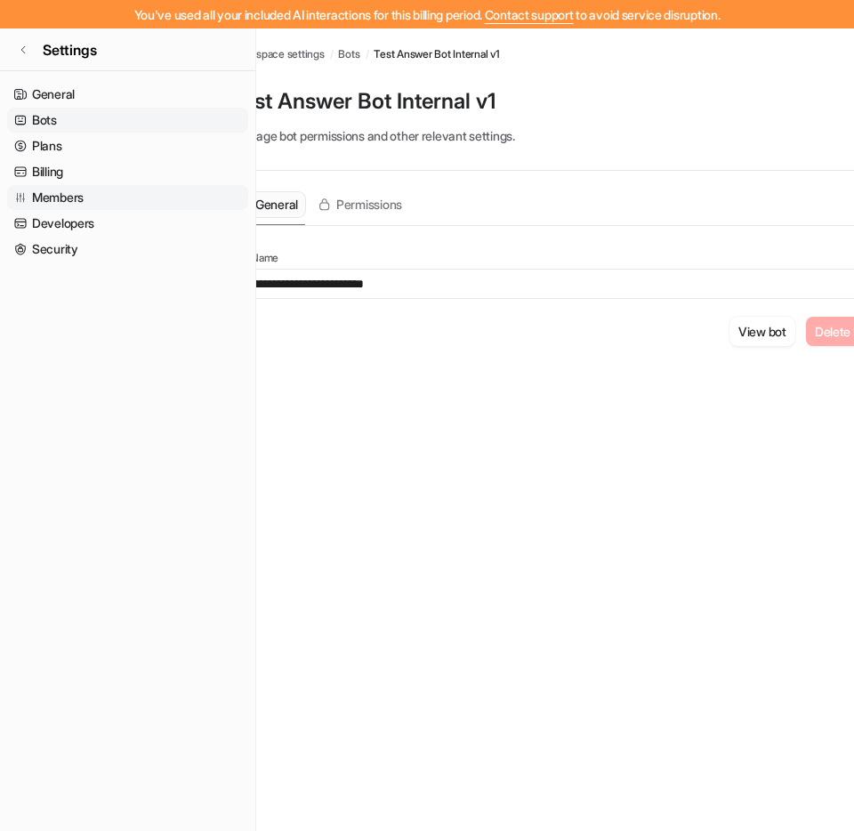
click at [135, 204] on link "Members" at bounding box center [127, 197] width 241 height 25
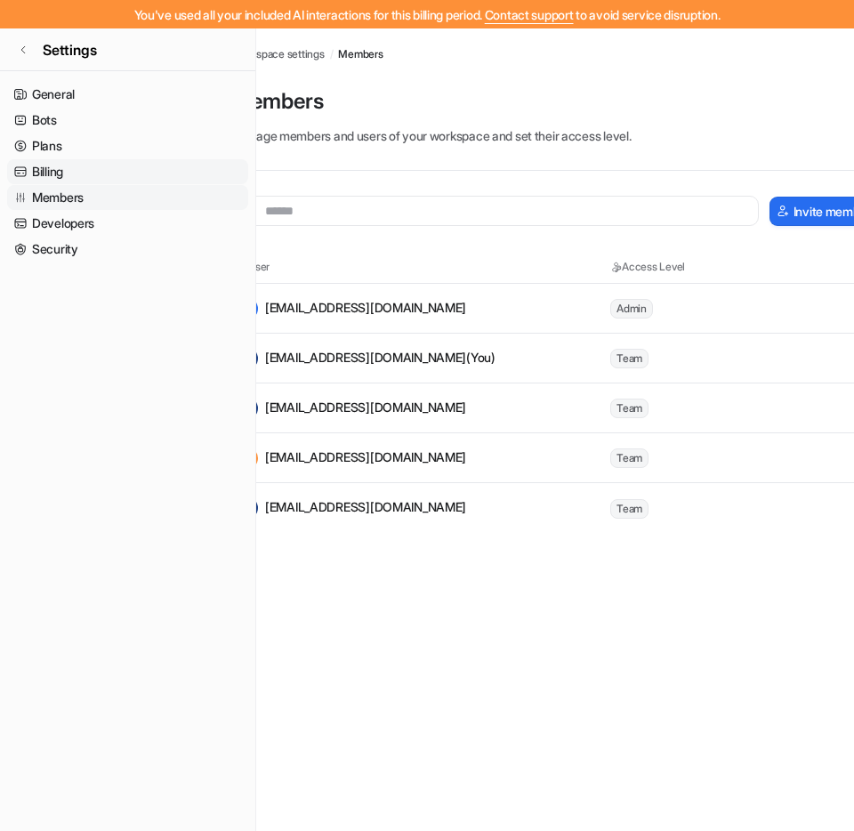
click at [90, 167] on link "Billing" at bounding box center [127, 171] width 241 height 25
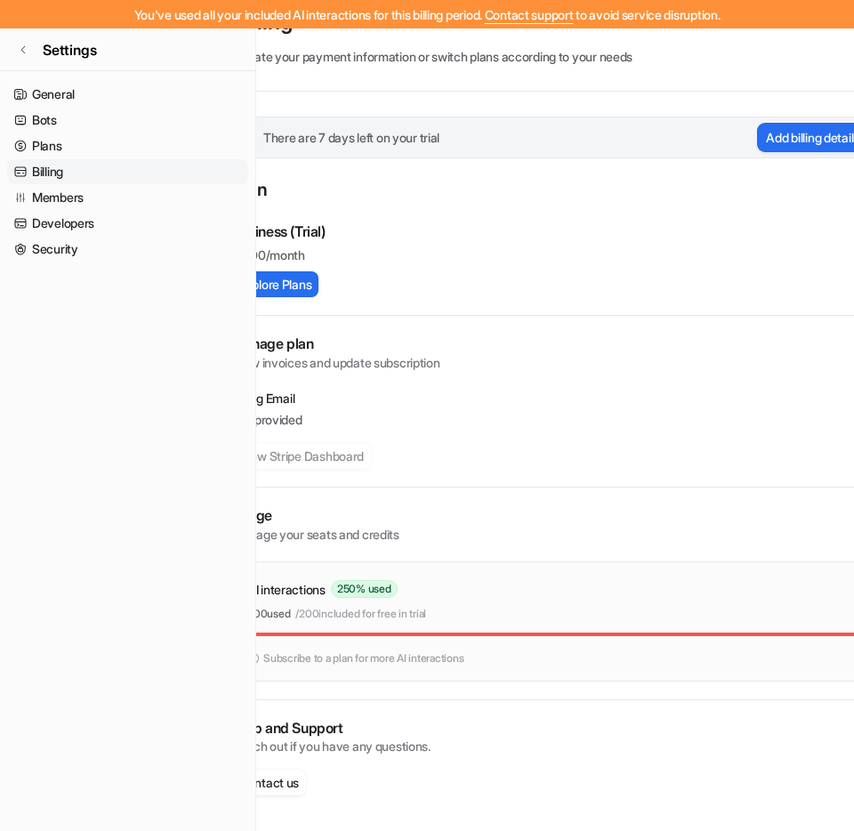
scroll to position [70, 38]
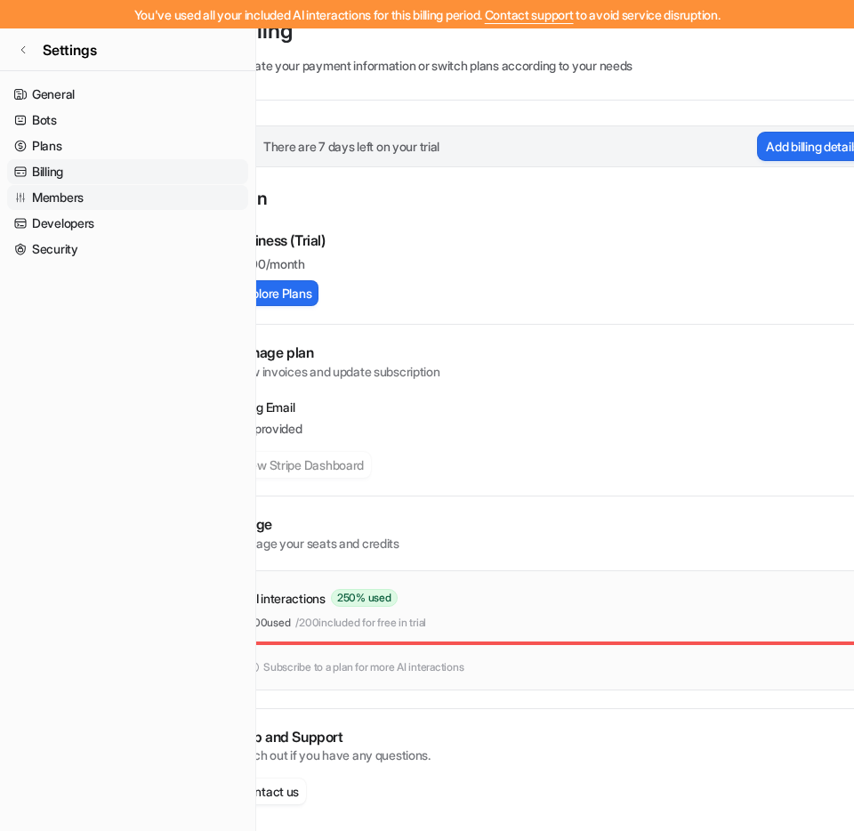
click at [113, 197] on link "Members" at bounding box center [127, 197] width 241 height 25
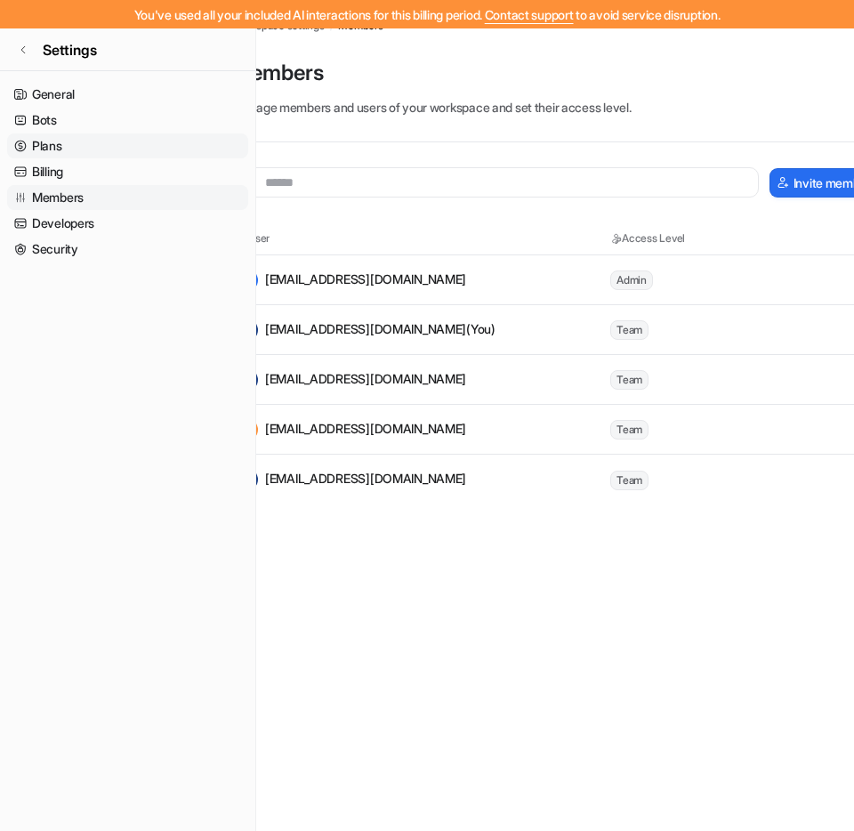
click at [120, 154] on link "Plans" at bounding box center [127, 145] width 241 height 25
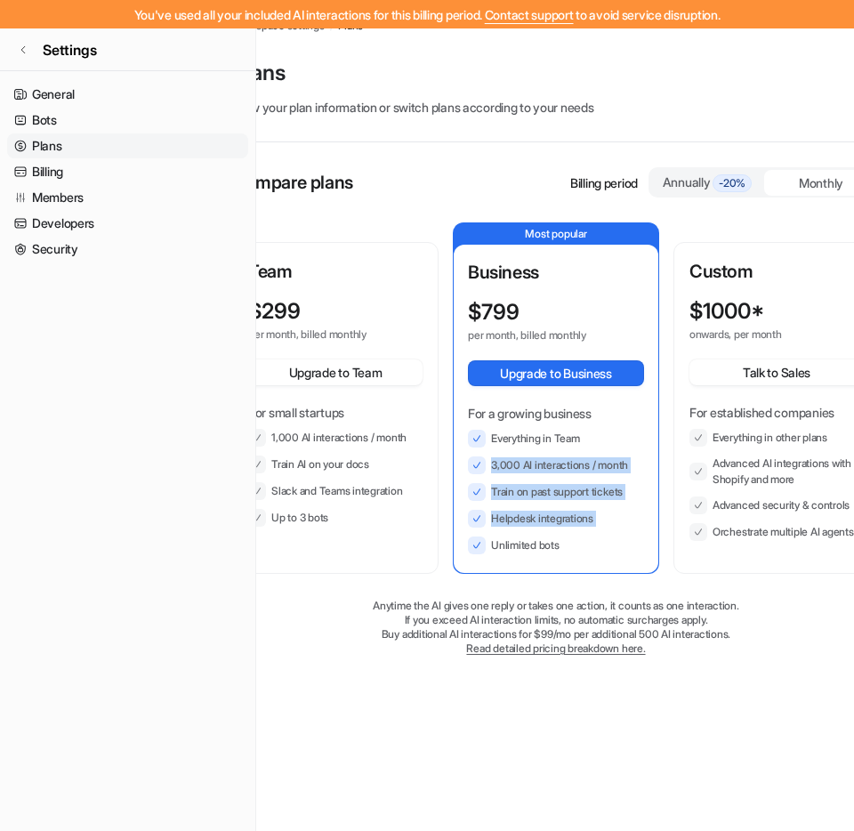
drag, startPoint x: 566, startPoint y: 547, endPoint x: 487, endPoint y: 462, distance: 116.5
click at [487, 462] on ul "Everything in Team 3,000 AI interactions / month Train on past support tickets …" at bounding box center [556, 492] width 176 height 125
click at [496, 508] on ul "Everything in Team 3,000 AI interactions / month Train on past support tickets …" at bounding box center [556, 492] width 176 height 125
drag, startPoint x: 494, startPoint y: 463, endPoint x: 533, endPoint y: 463, distance: 39.1
click at [533, 463] on li "3,000 AI interactions / month" at bounding box center [556, 465] width 176 height 18
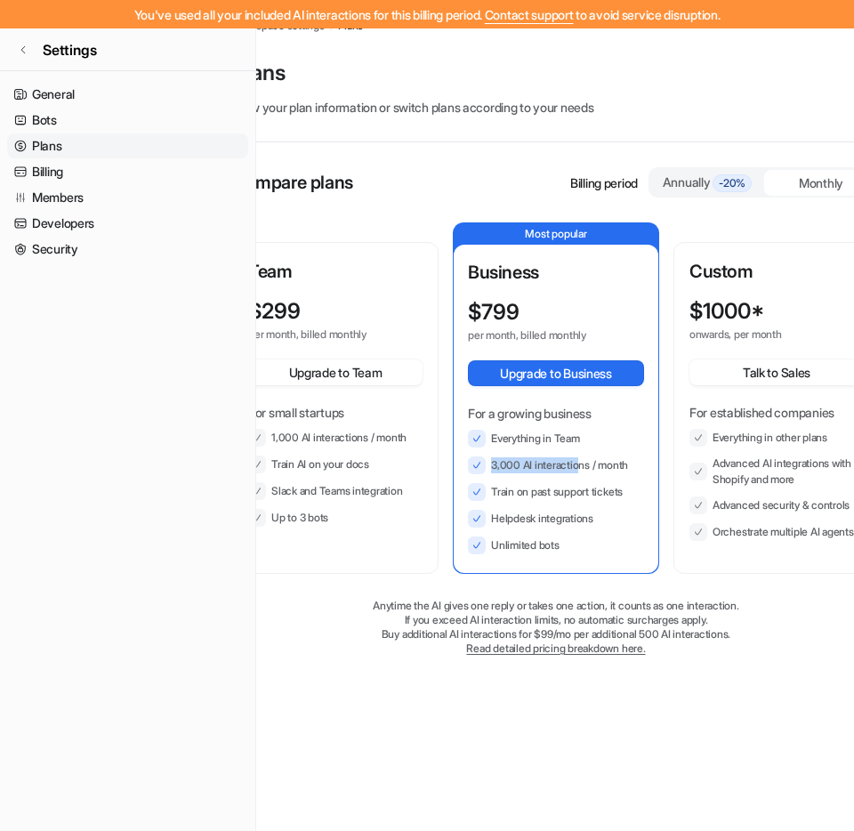
drag, startPoint x: 634, startPoint y: 465, endPoint x: 581, endPoint y: 469, distance: 52.6
click at [581, 469] on li "3,000 AI interactions / month" at bounding box center [556, 465] width 176 height 18
click at [590, 467] on li "3,000 AI interactions / month" at bounding box center [556, 465] width 176 height 18
click at [617, 465] on li "3,000 AI interactions / month" at bounding box center [556, 465] width 176 height 18
drag, startPoint x: 637, startPoint y: 465, endPoint x: 554, endPoint y: 470, distance: 82.9
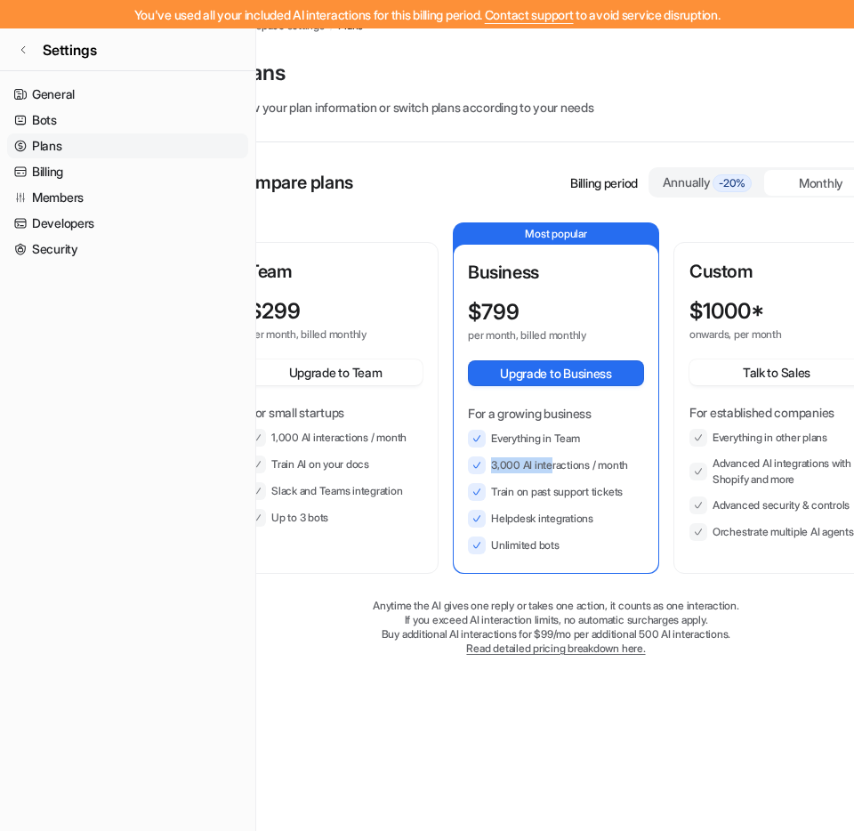
click at [554, 470] on li "3,000 AI interactions / month" at bounding box center [556, 465] width 176 height 18
click at [548, 469] on li "3,000 AI interactions / month" at bounding box center [556, 465] width 176 height 18
drag, startPoint x: 527, startPoint y: 464, endPoint x: 611, endPoint y: 469, distance: 84.6
click at [608, 464] on li "3,000 AI interactions / month" at bounding box center [556, 465] width 176 height 18
click at [636, 497] on li "Train on past support tickets" at bounding box center [556, 492] width 176 height 18
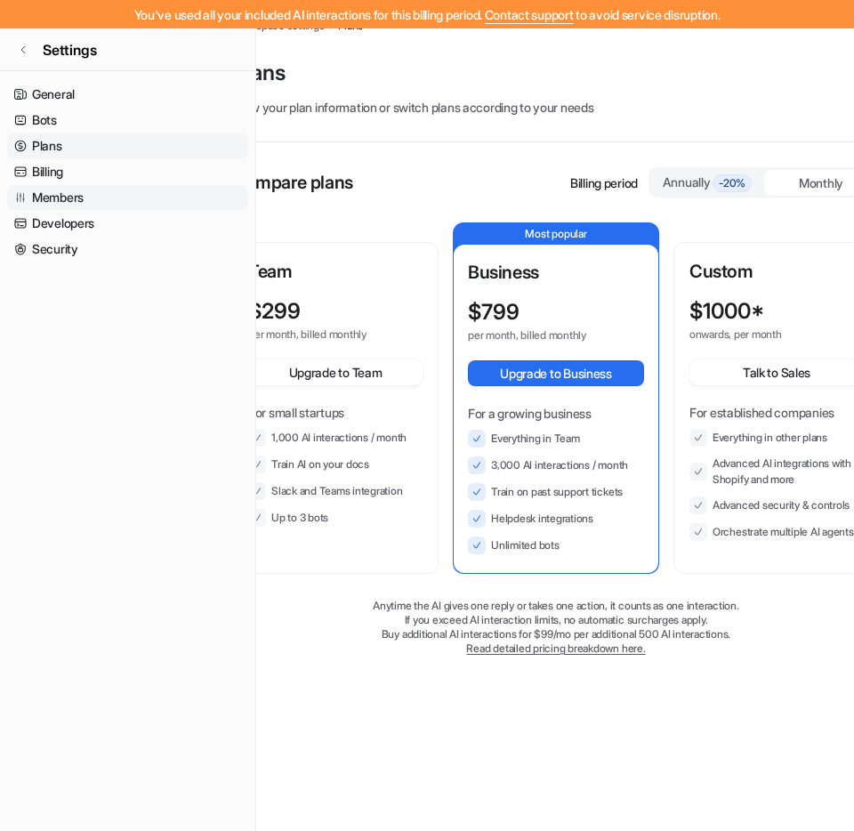
click at [101, 203] on link "Members" at bounding box center [127, 197] width 241 height 25
click at [100, 172] on link "Billing" at bounding box center [127, 171] width 241 height 25
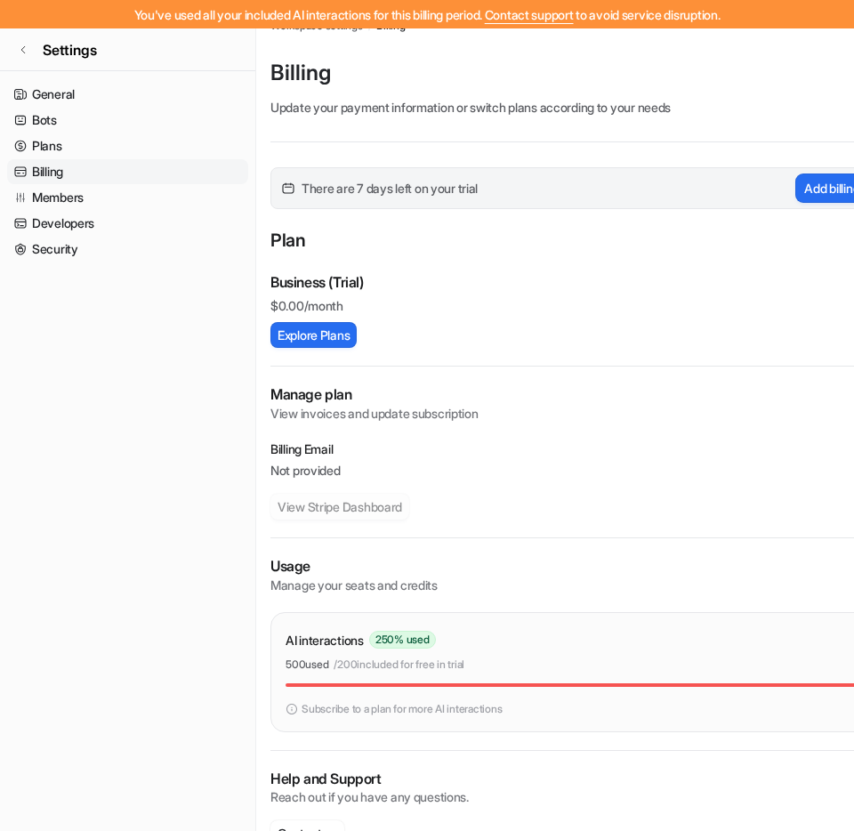
scroll to position [79, 0]
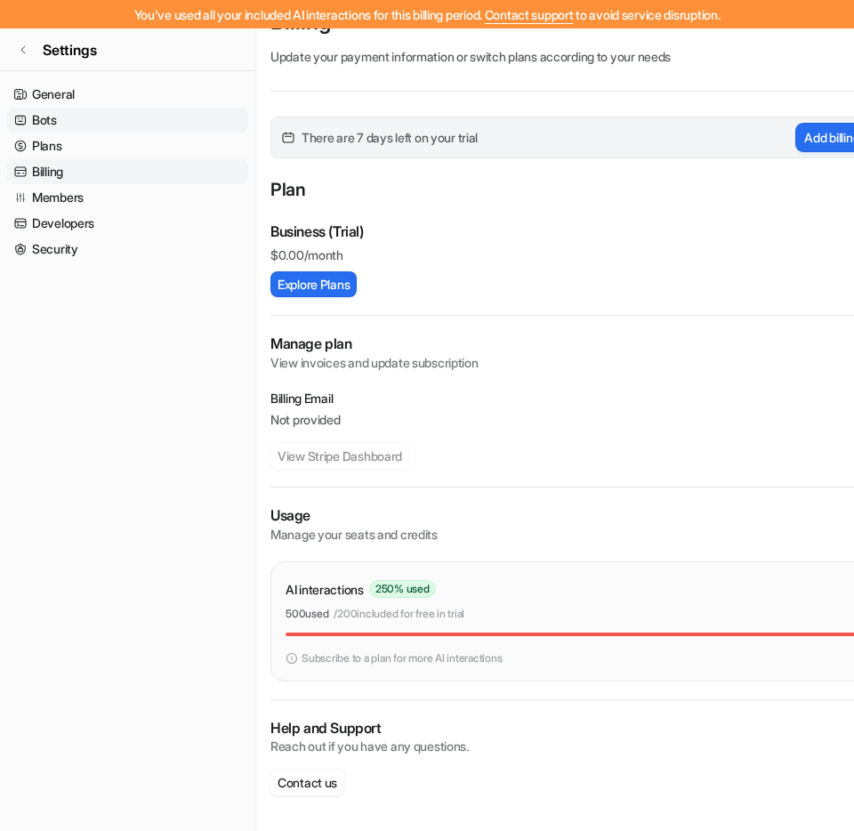
click at [141, 125] on link "Bots" at bounding box center [127, 120] width 241 height 25
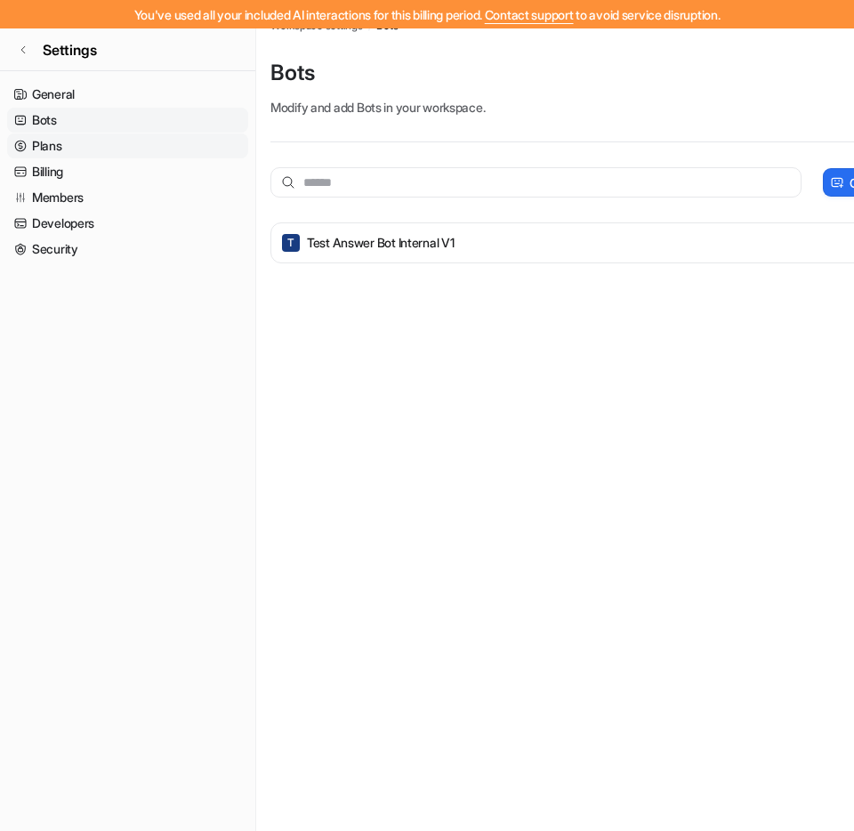
scroll to position [28, 0]
click at [136, 144] on link "Plans" at bounding box center [127, 145] width 241 height 25
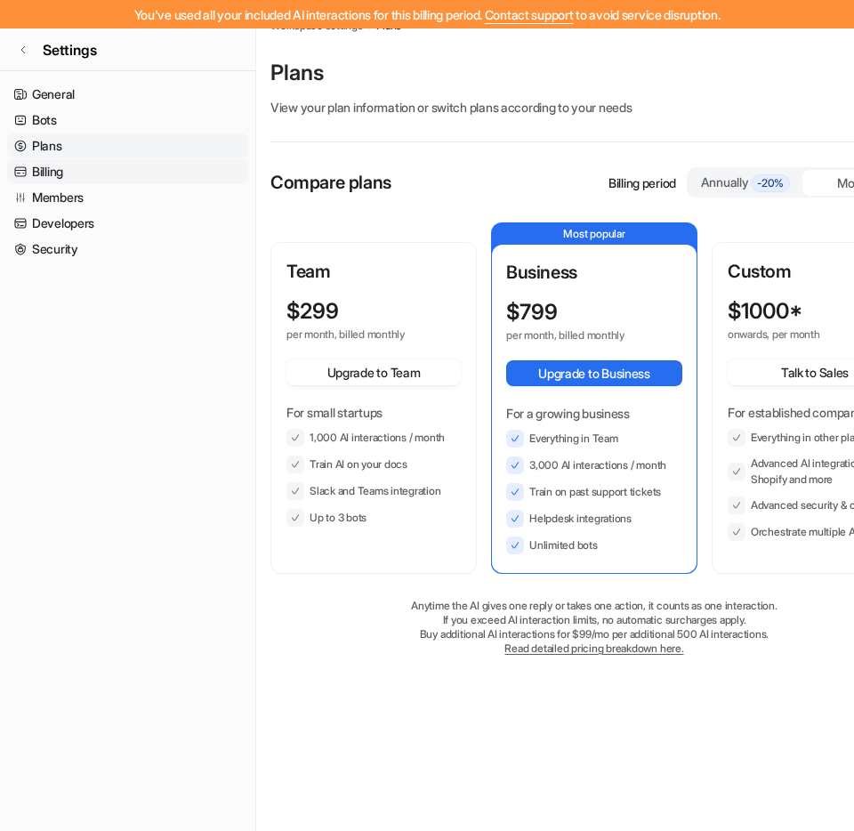
click at [131, 173] on link "Billing" at bounding box center [127, 171] width 241 height 25
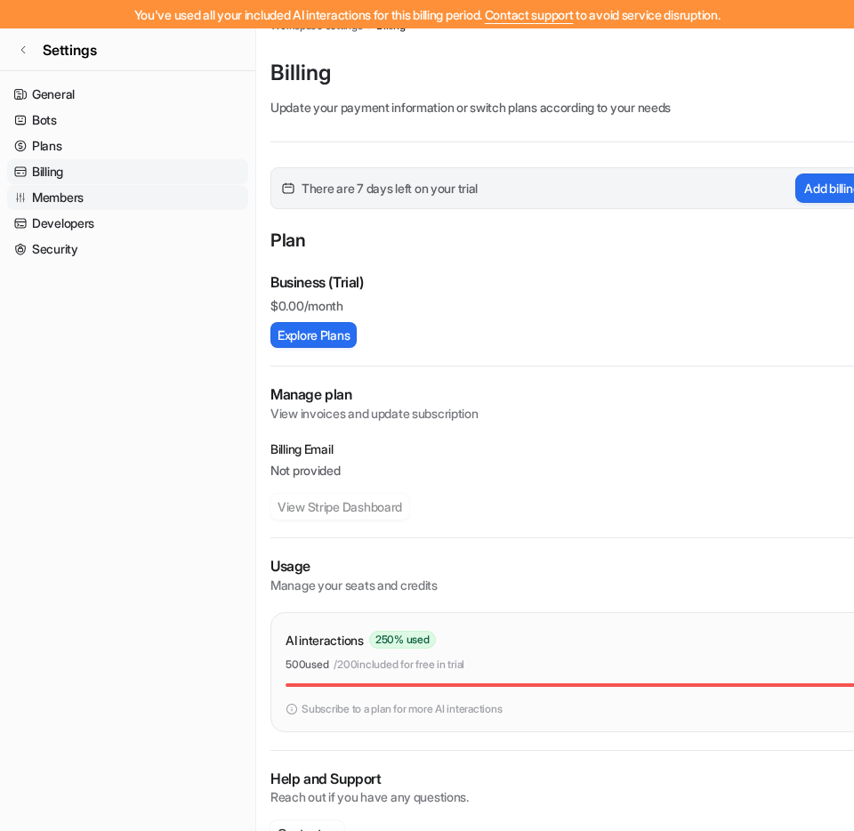
click at [127, 198] on link "Members" at bounding box center [127, 197] width 241 height 25
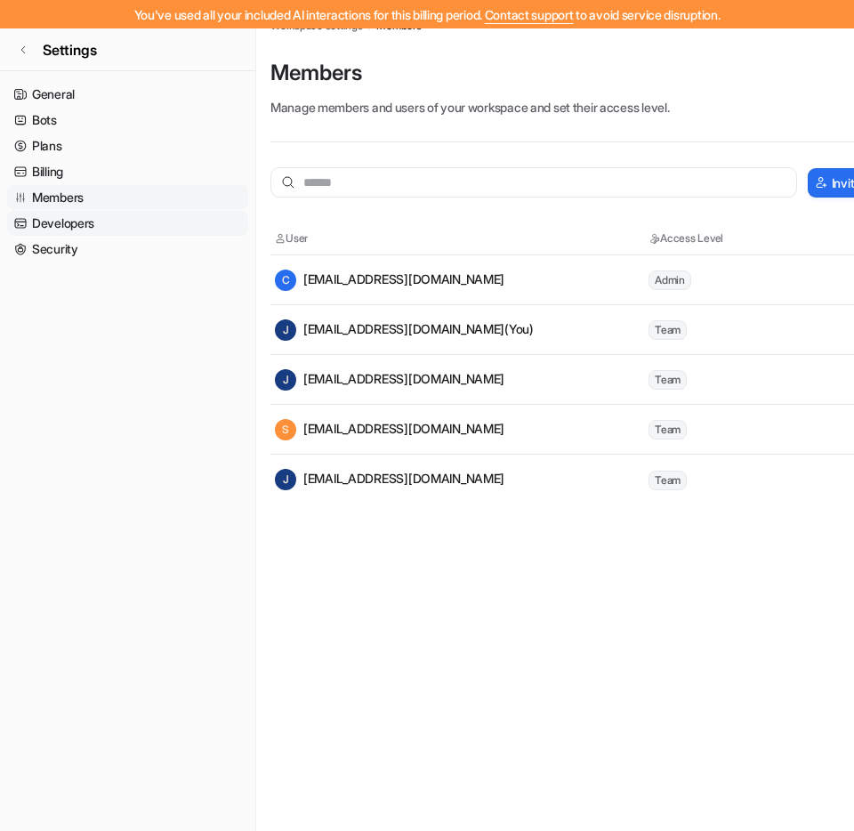
click at [125, 233] on link "Developers" at bounding box center [127, 223] width 241 height 25
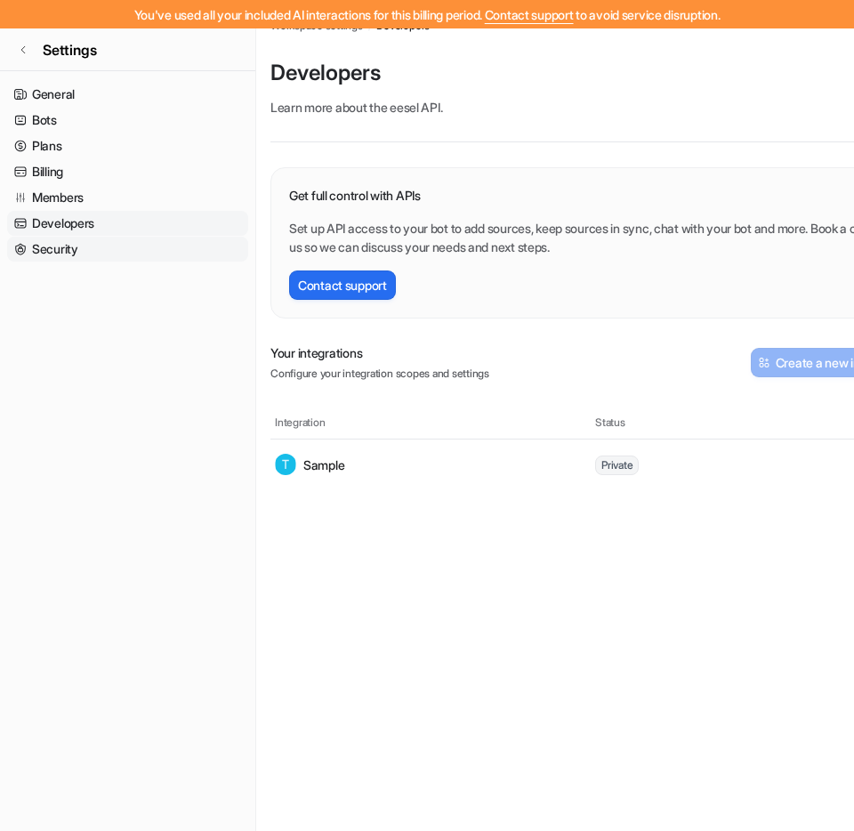
click at [121, 247] on link "Security" at bounding box center [127, 249] width 241 height 25
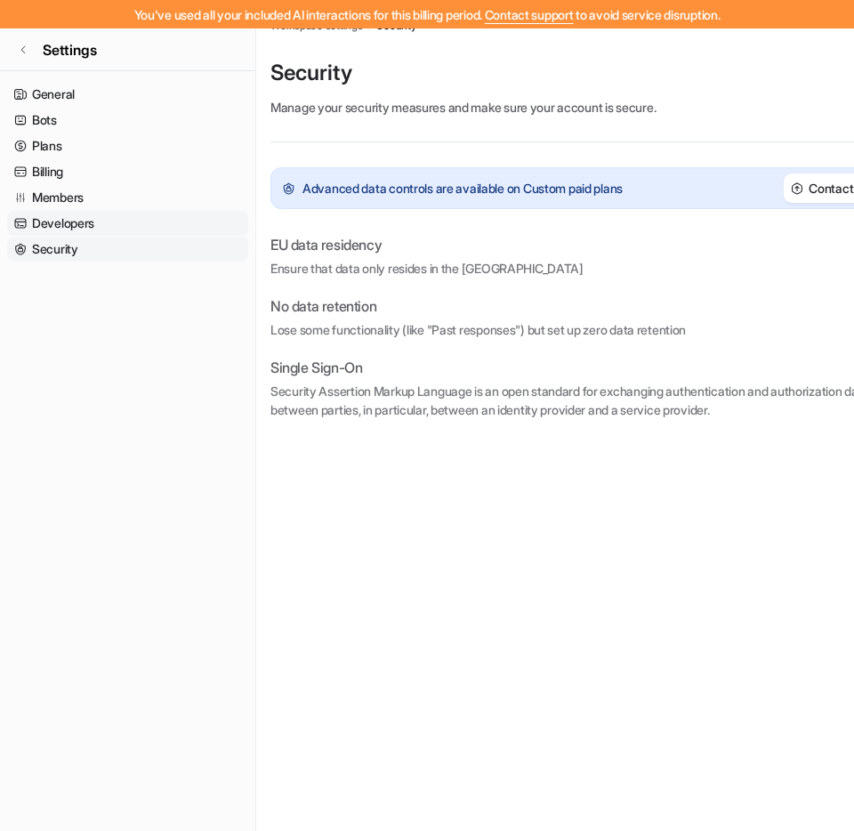
click at [131, 224] on link "Developers" at bounding box center [127, 223] width 241 height 25
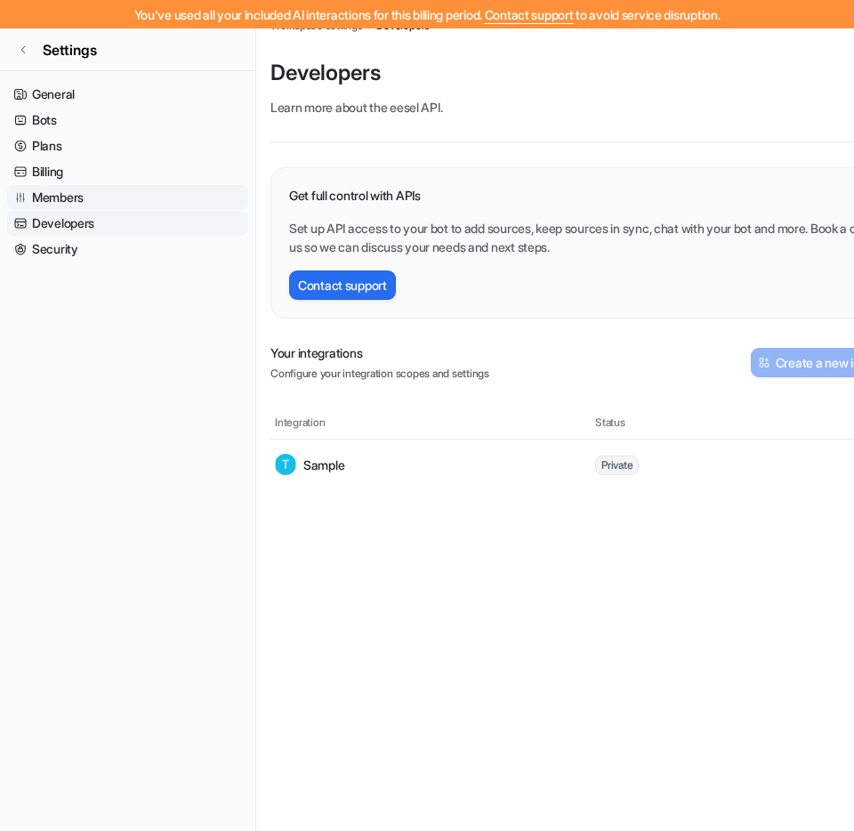
click at [134, 201] on link "Members" at bounding box center [127, 197] width 241 height 25
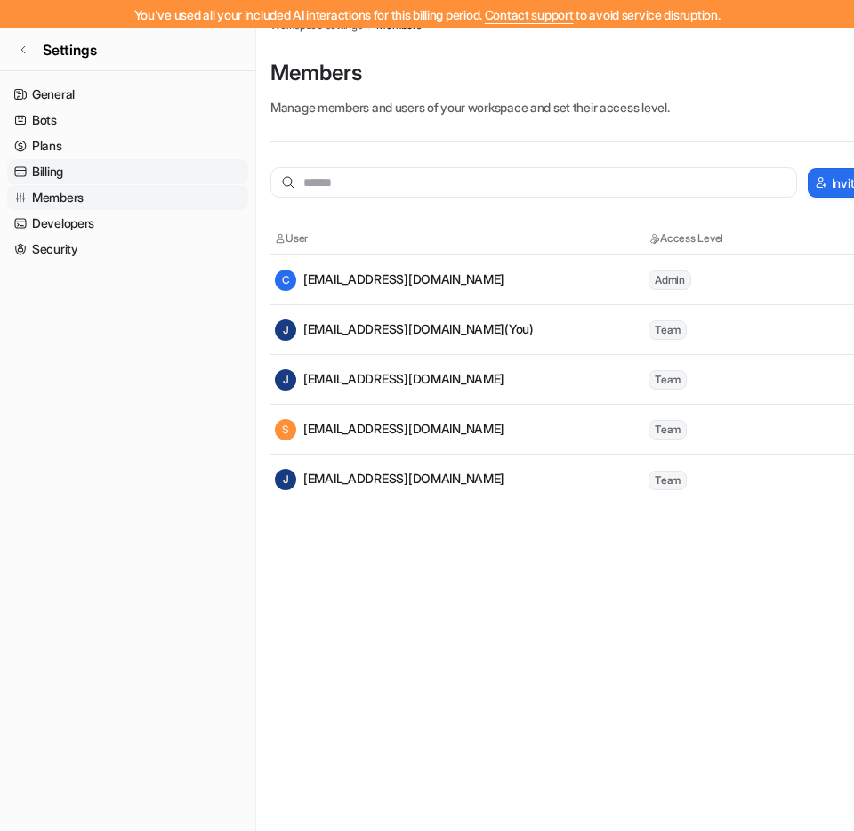
click at [121, 160] on link "Billing" at bounding box center [127, 171] width 241 height 25
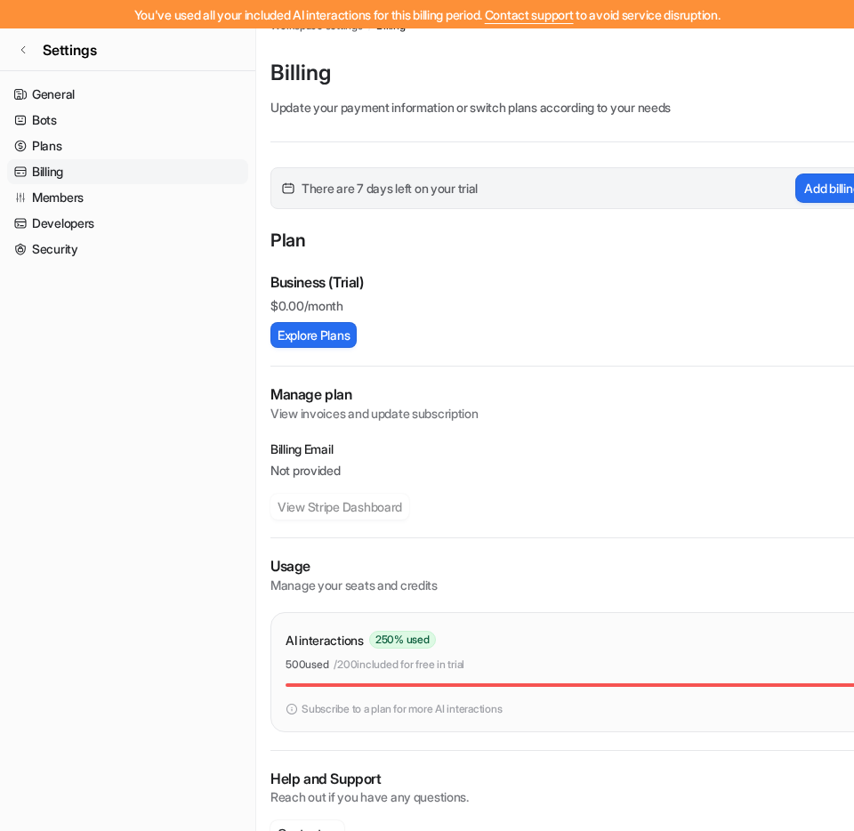
scroll to position [79, 0]
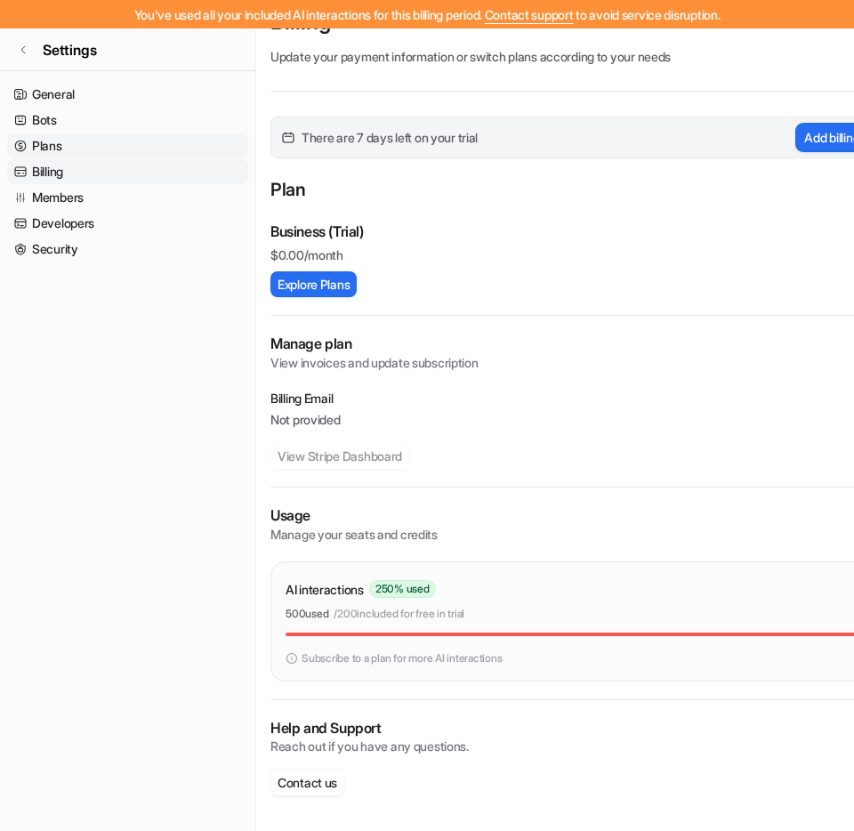
click at [157, 135] on link "Plans" at bounding box center [127, 145] width 241 height 25
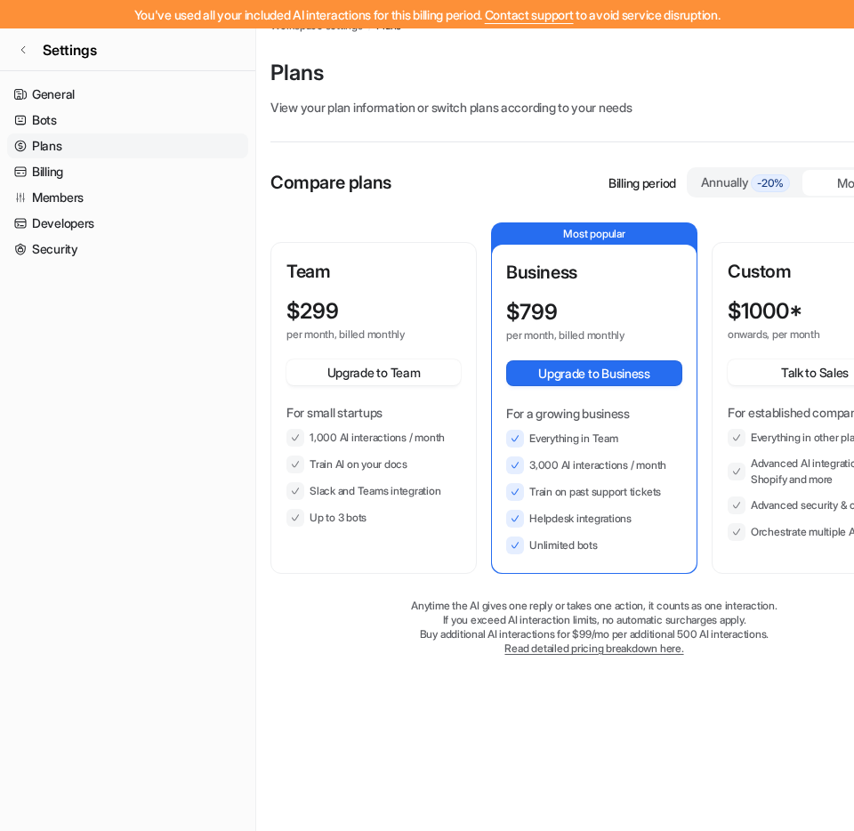
scroll to position [28, 0]
click at [161, 124] on link "Bots" at bounding box center [127, 120] width 241 height 25
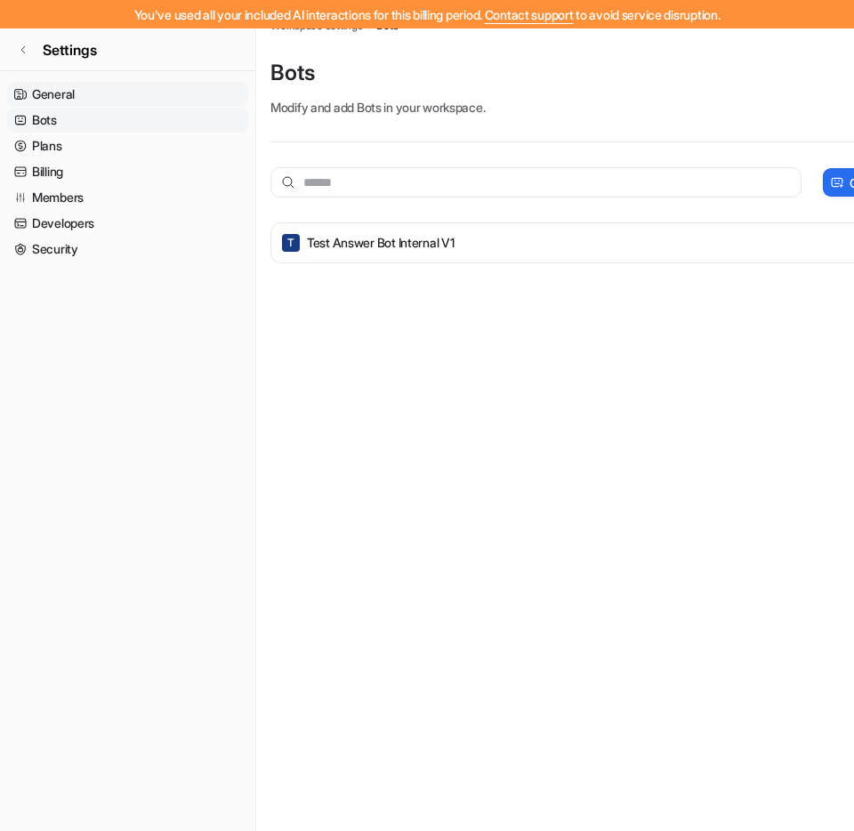
click at [167, 95] on link "General" at bounding box center [127, 94] width 241 height 25
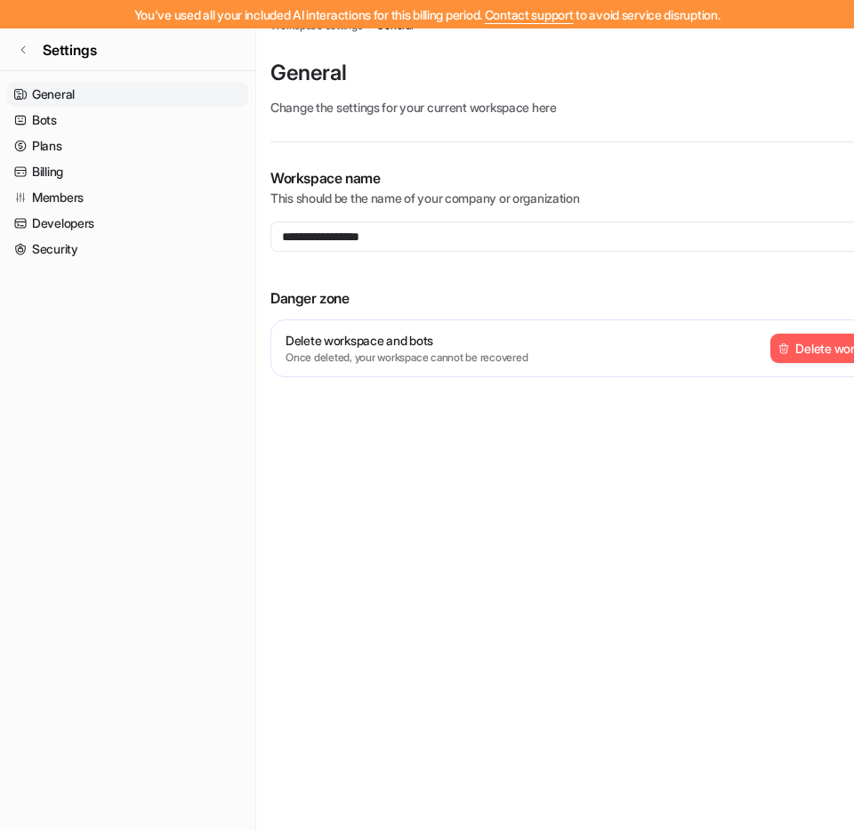
click at [165, 104] on link "General" at bounding box center [127, 94] width 241 height 25
click at [160, 114] on link "Bots" at bounding box center [127, 120] width 241 height 25
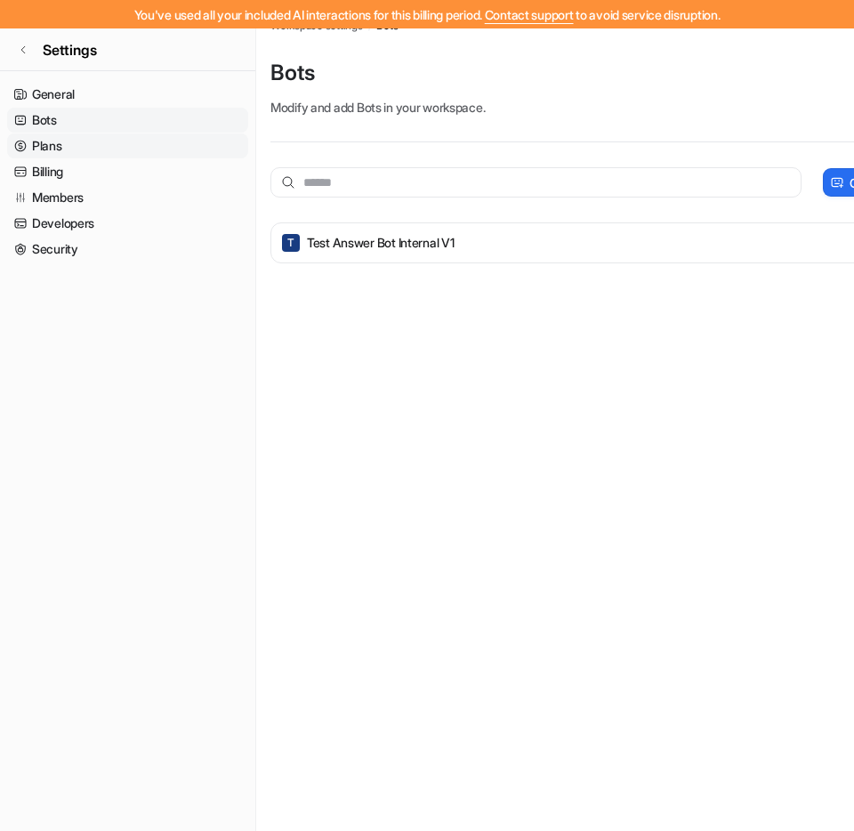
click at [156, 148] on link "Plans" at bounding box center [127, 145] width 241 height 25
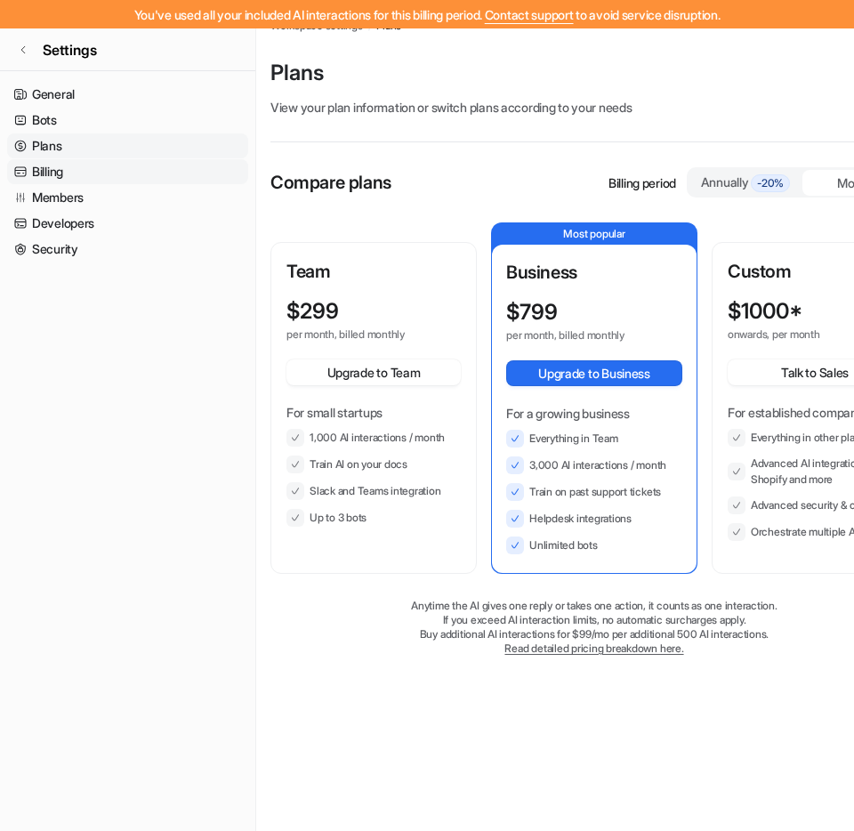
click at [151, 167] on link "Billing" at bounding box center [127, 171] width 241 height 25
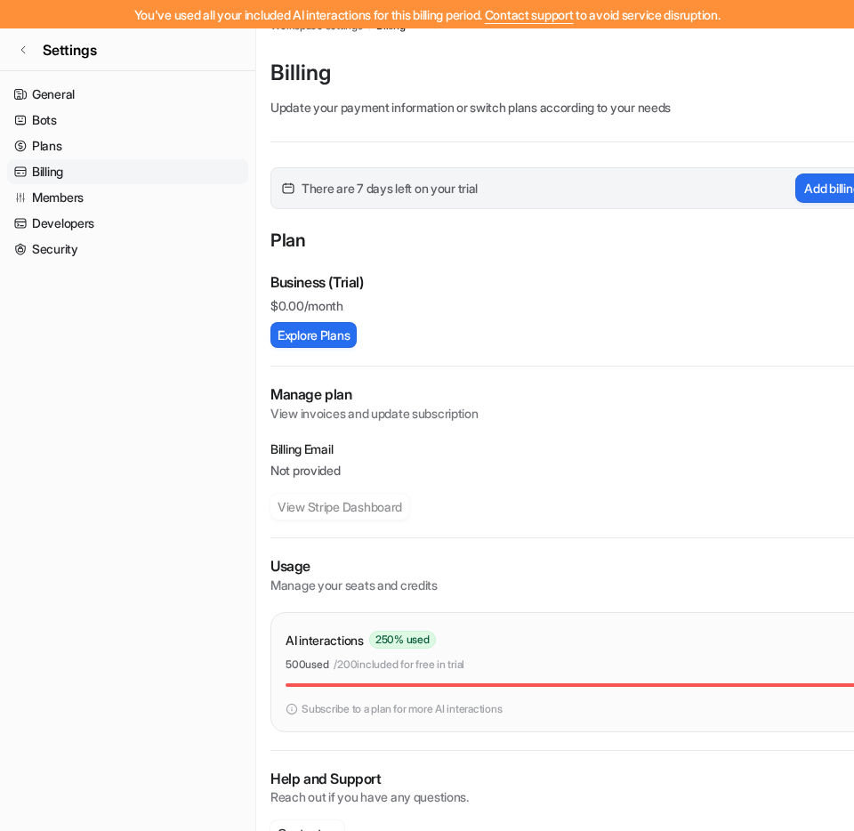
scroll to position [79, 0]
